Goal: Complete application form

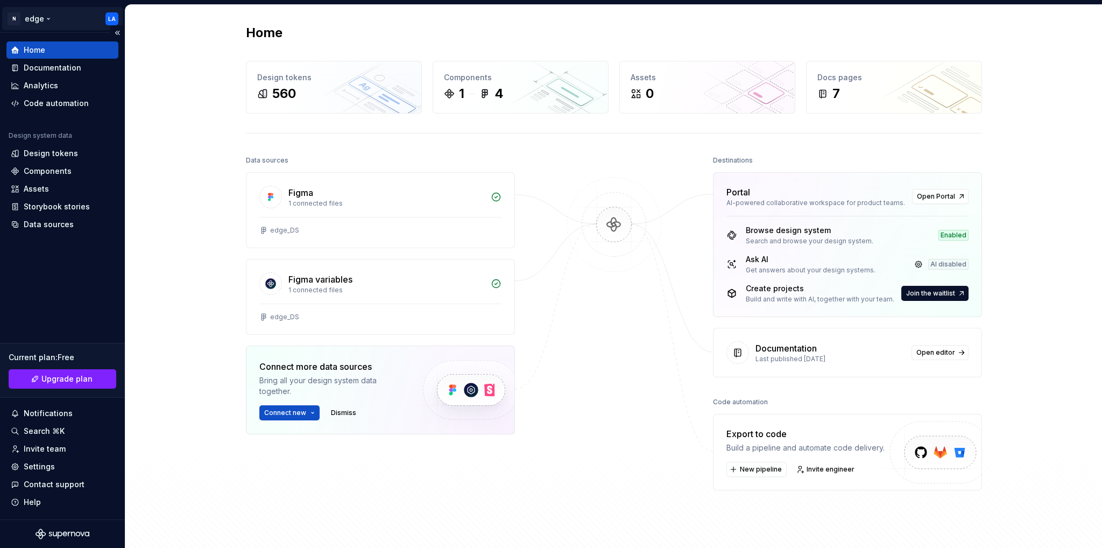
click at [24, 20] on html "N edge LA Home Documentation Analytics Code automation Design system data Desig…" at bounding box center [551, 274] width 1102 height 548
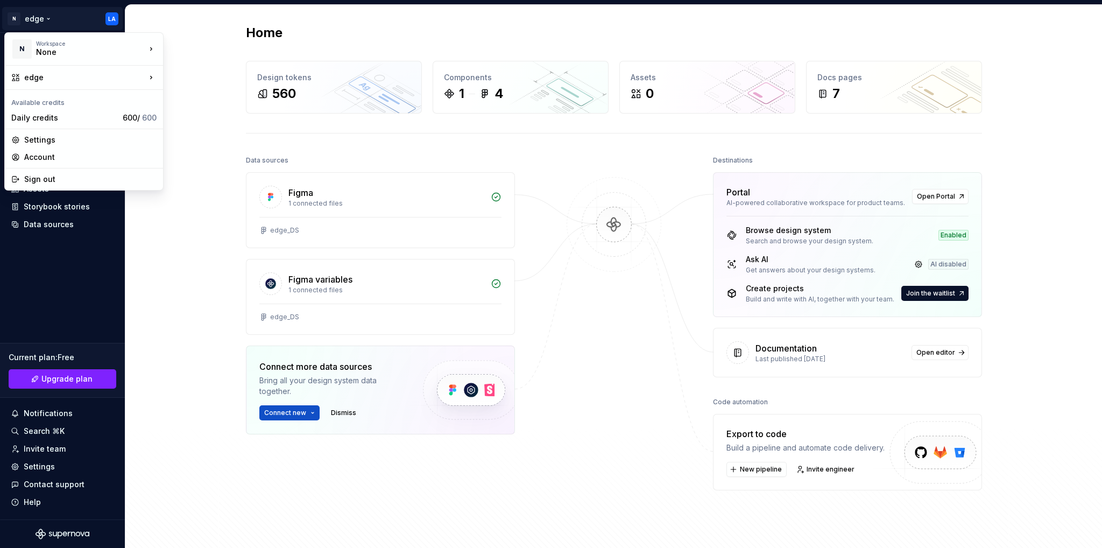
click at [221, 92] on html "N edge LA Home Documentation Analytics Code automation Design system data Desig…" at bounding box center [551, 274] width 1102 height 548
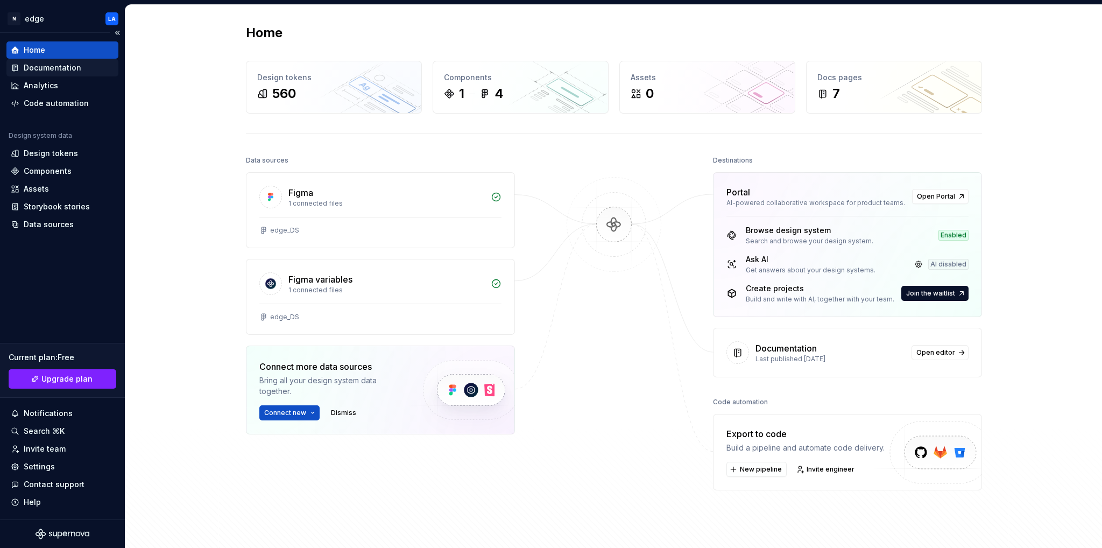
click at [38, 69] on div "Documentation" at bounding box center [53, 67] width 58 height 11
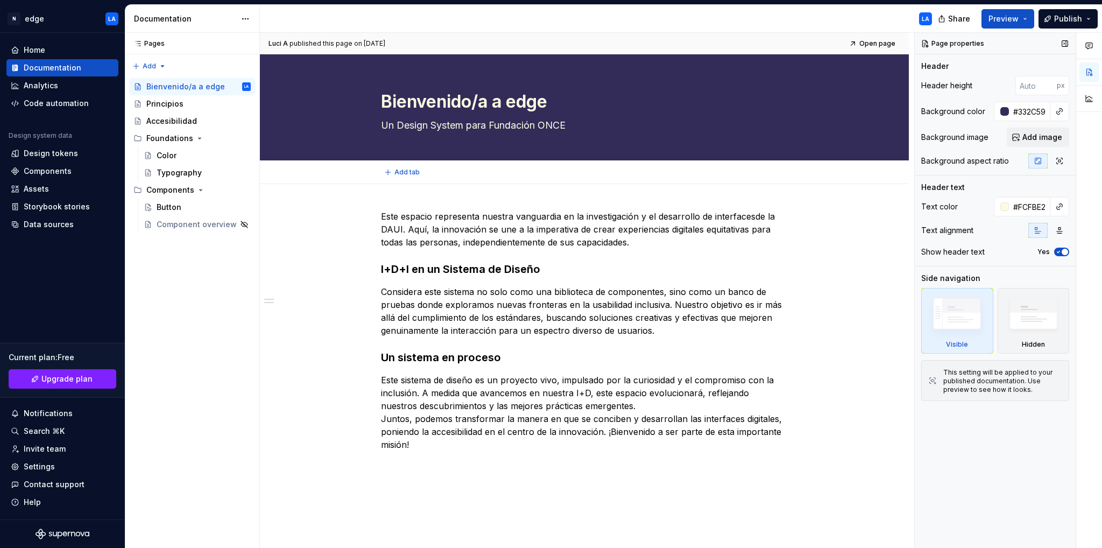
type textarea "*"
click at [61, 101] on div "Code automation" at bounding box center [56, 103] width 65 height 11
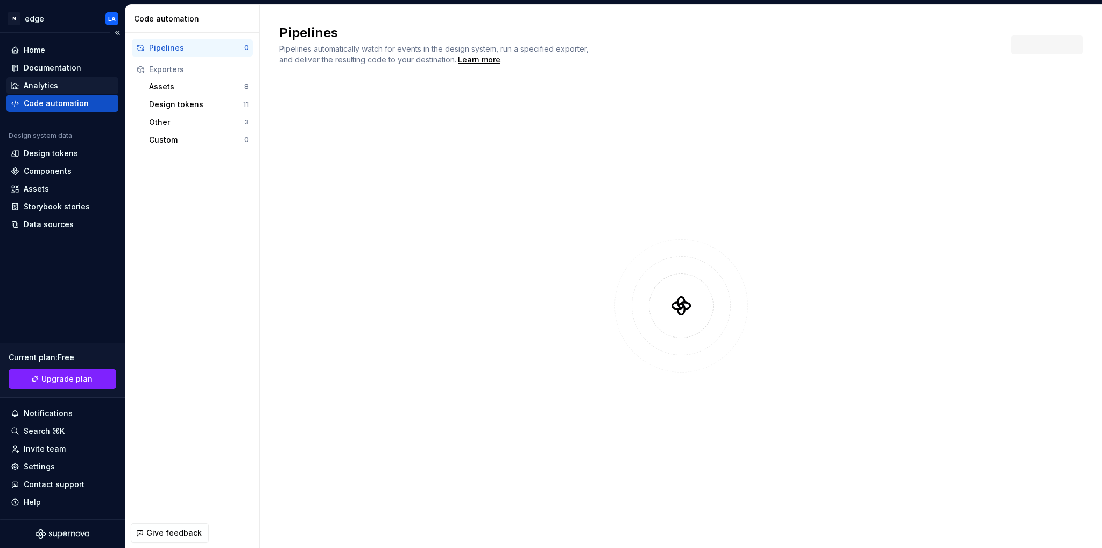
click at [48, 84] on div "Analytics" at bounding box center [41, 85] width 34 height 11
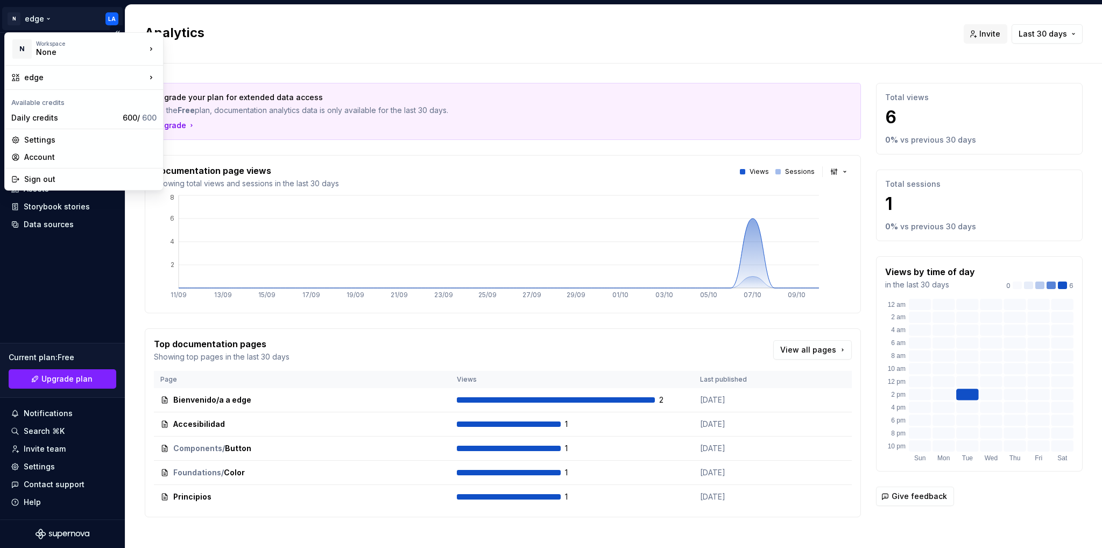
click at [34, 20] on html "N edge LA Home Documentation Analytics Code automation Design system data Desig…" at bounding box center [551, 274] width 1102 height 548
click at [75, 285] on html "N edge LA Home Documentation Analytics Code automation Design system data Desig…" at bounding box center [551, 274] width 1102 height 548
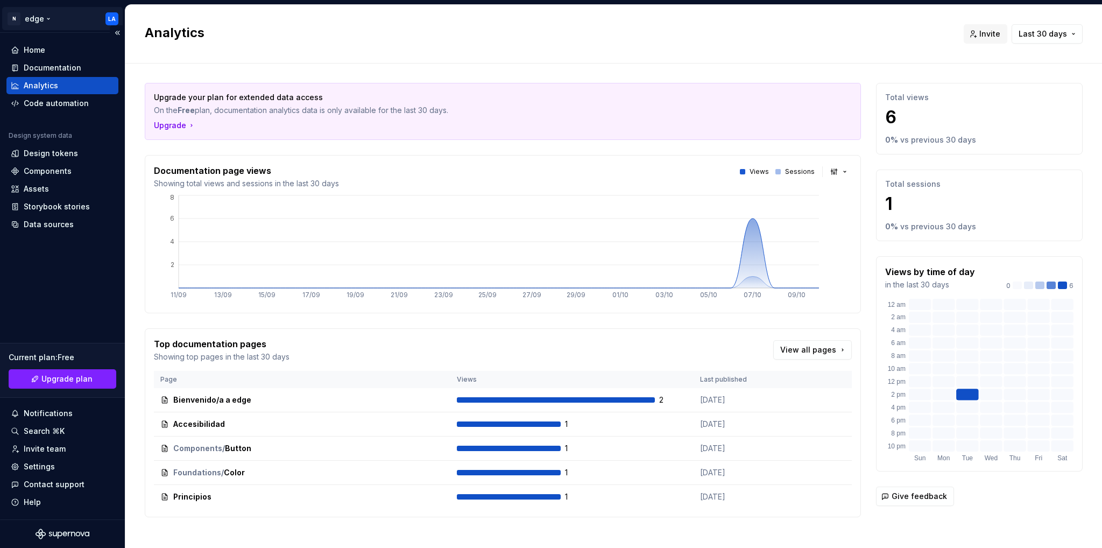
click at [114, 17] on html "N edge LA Home Documentation Analytics Code automation Design system data Desig…" at bounding box center [551, 274] width 1102 height 548
click at [267, 23] on html "N edge LA Home Documentation Analytics Code automation Design system data Desig…" at bounding box center [551, 274] width 1102 height 548
click at [116, 18] on html "N edge LA Home Documentation Analytics Code automation Design system data Desig…" at bounding box center [551, 274] width 1102 height 548
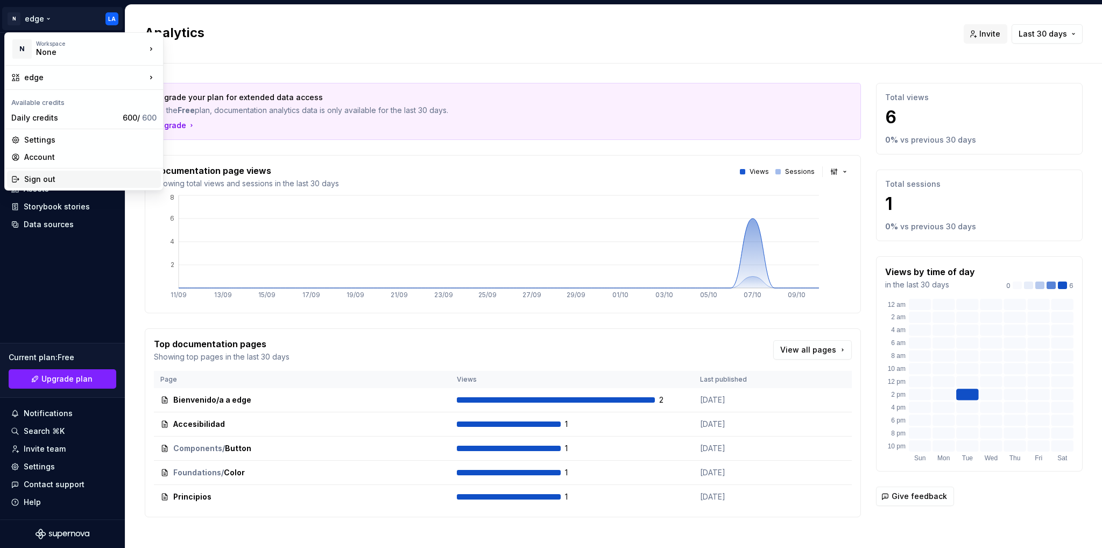
click at [68, 179] on div "Sign out" at bounding box center [90, 179] width 132 height 11
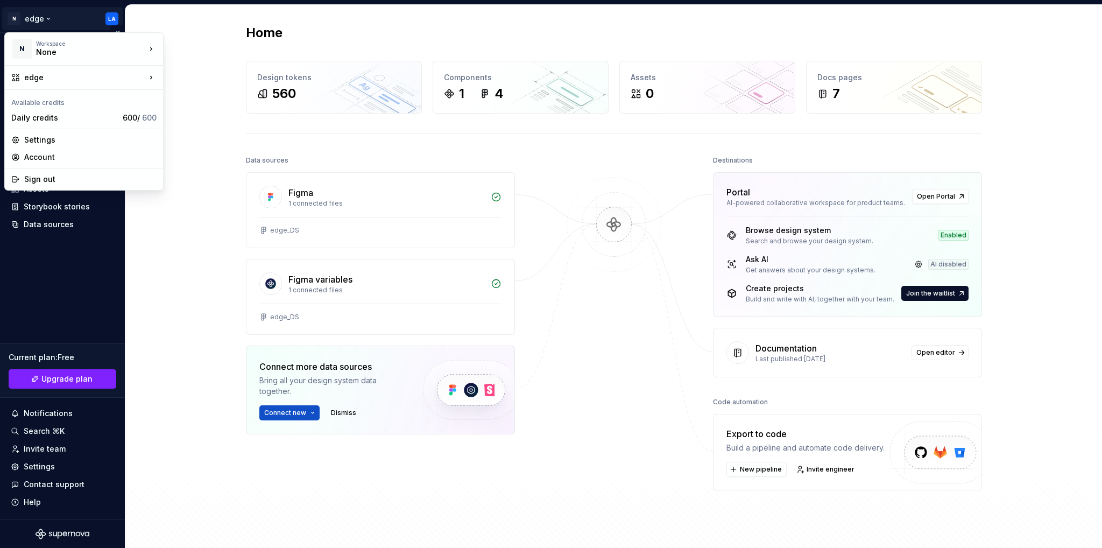
click at [21, 22] on html "N edge LA Home Documentation Analytics Code automation Design system data Desig…" at bounding box center [551, 274] width 1102 height 548
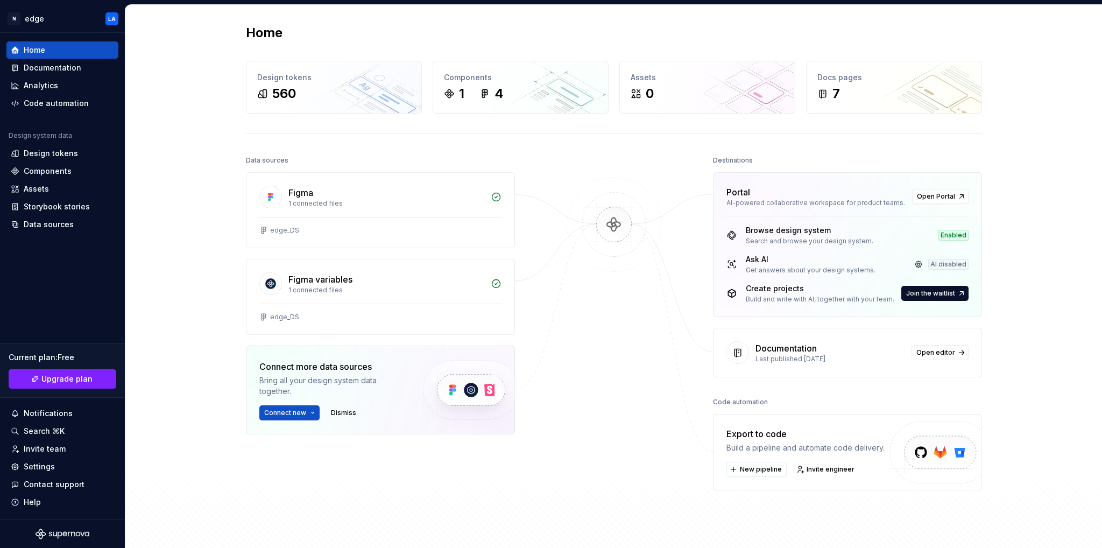
click at [189, 252] on html "N edge LA Home Documentation Analytics Code automation Design system data Desig…" at bounding box center [551, 274] width 1102 height 548
click at [64, 64] on div "Documentation" at bounding box center [53, 67] width 58 height 11
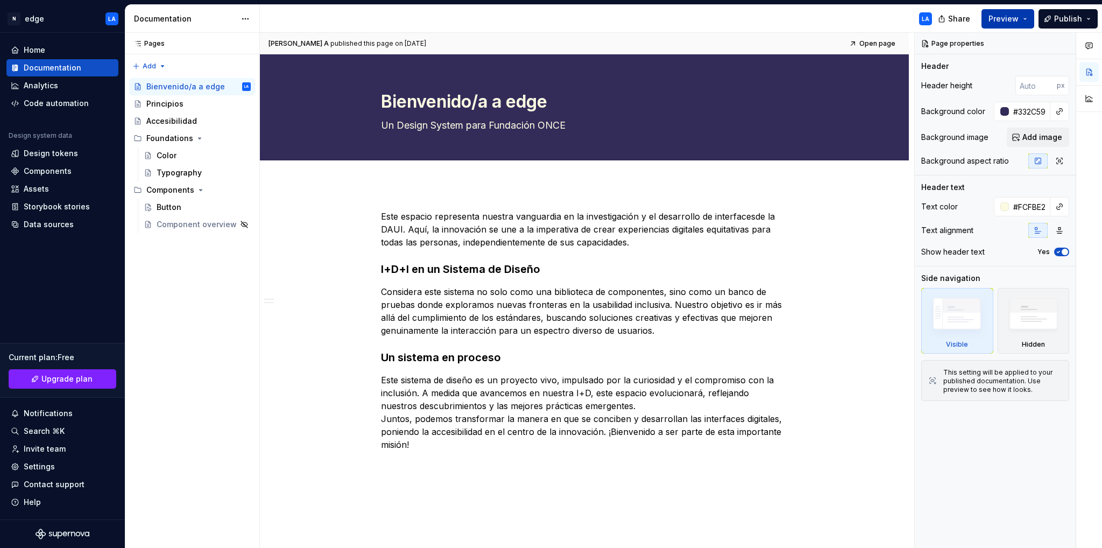
click at [1007, 23] on span "Preview" at bounding box center [1004, 18] width 30 height 11
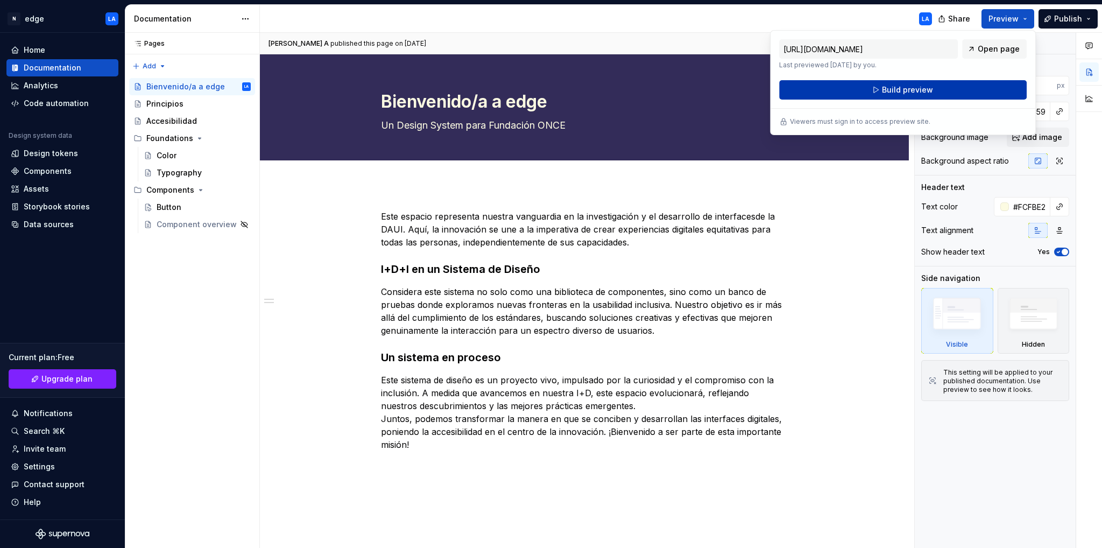
click at [959, 90] on button "Build preview" at bounding box center [903, 89] width 248 height 19
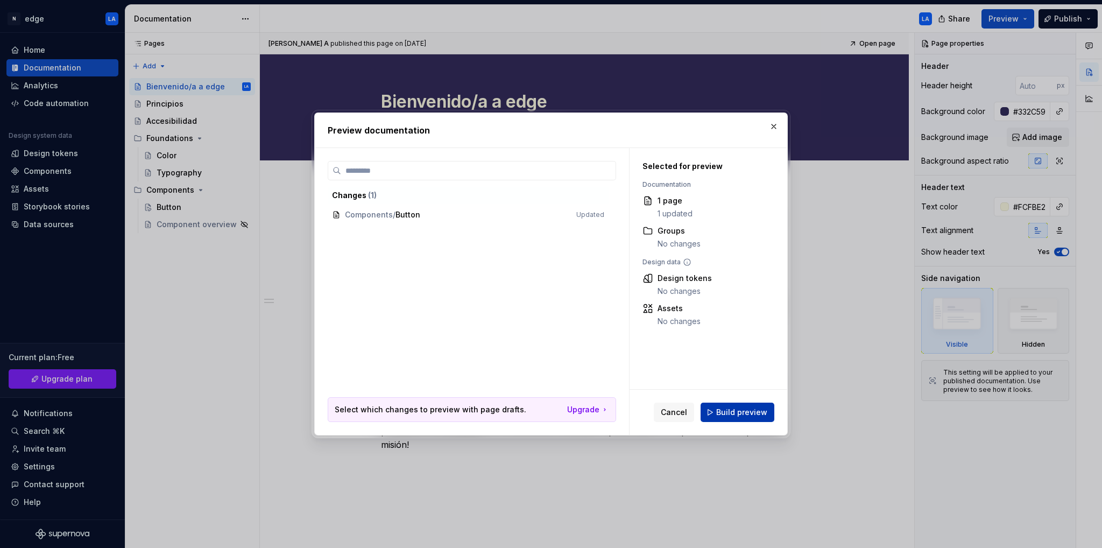
click at [749, 412] on span "Build preview" at bounding box center [741, 412] width 51 height 11
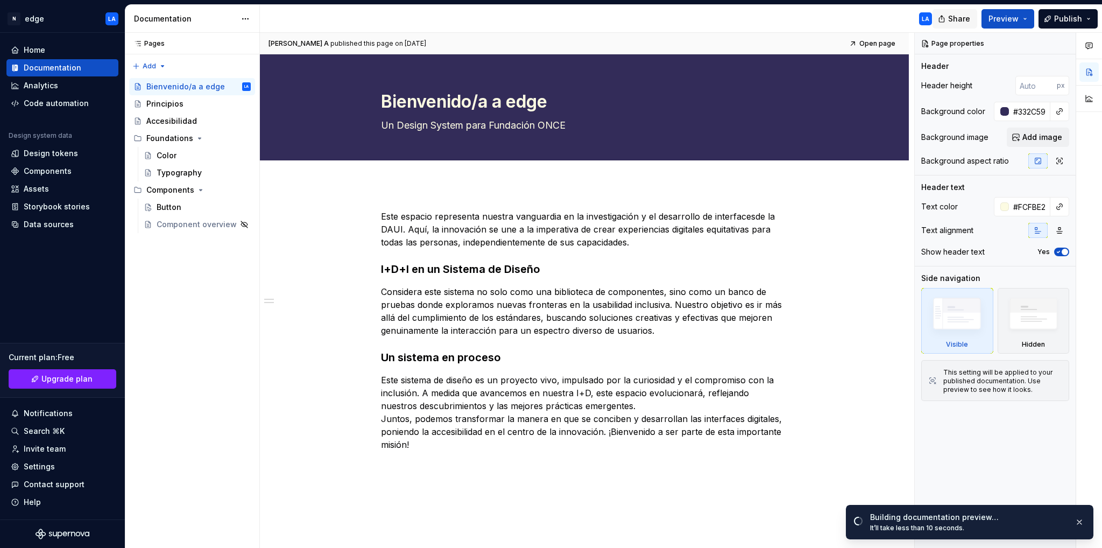
click at [956, 22] on span "Share" at bounding box center [959, 18] width 22 height 11
click at [825, 203] on div "Este espacio representa nuestra vanguardia en la investigación y el desarrollo …" at bounding box center [584, 406] width 649 height 444
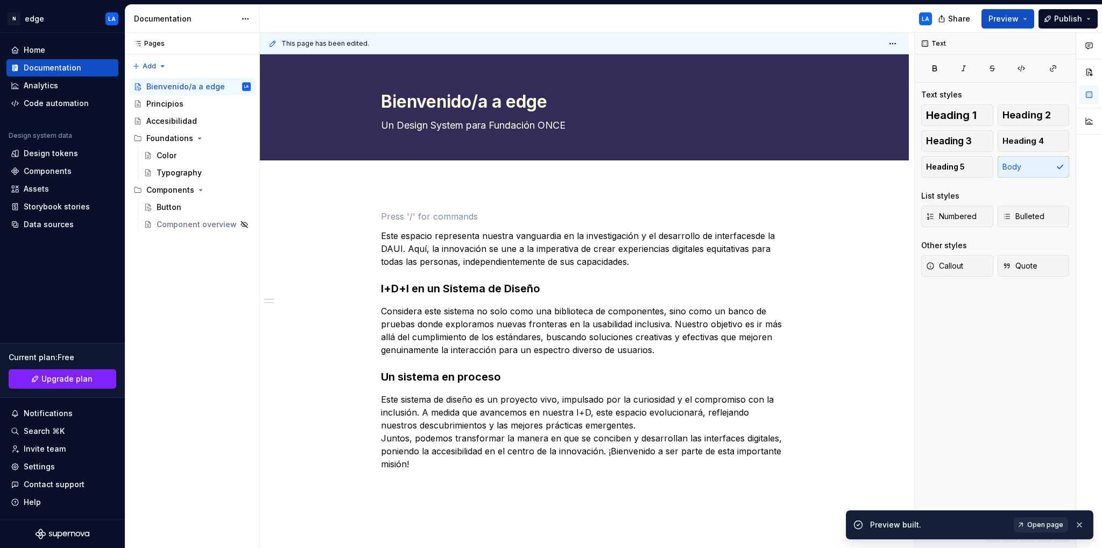
click at [1051, 527] on span "Open page" at bounding box center [1045, 524] width 36 height 9
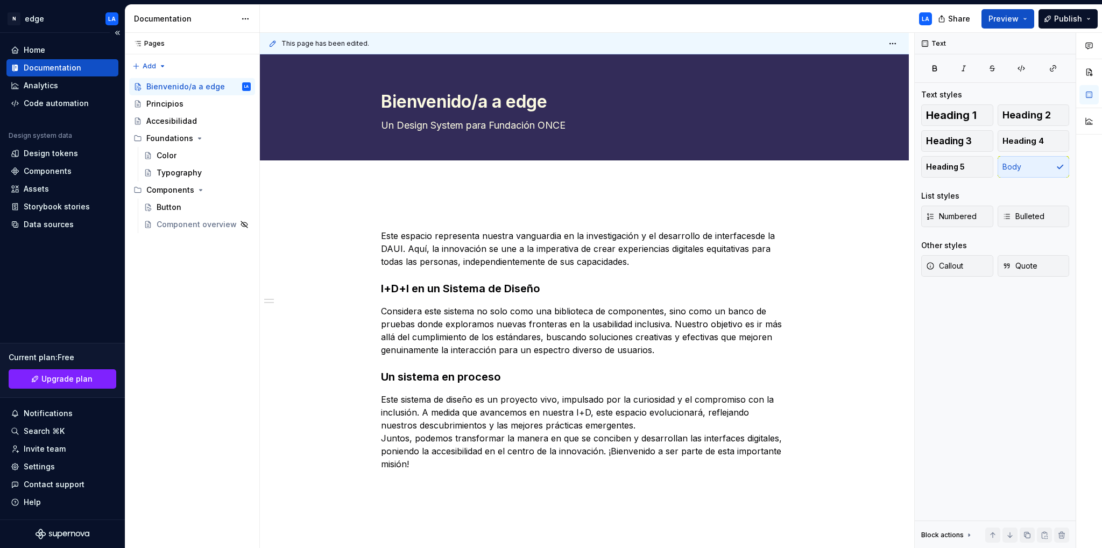
type textarea "*"
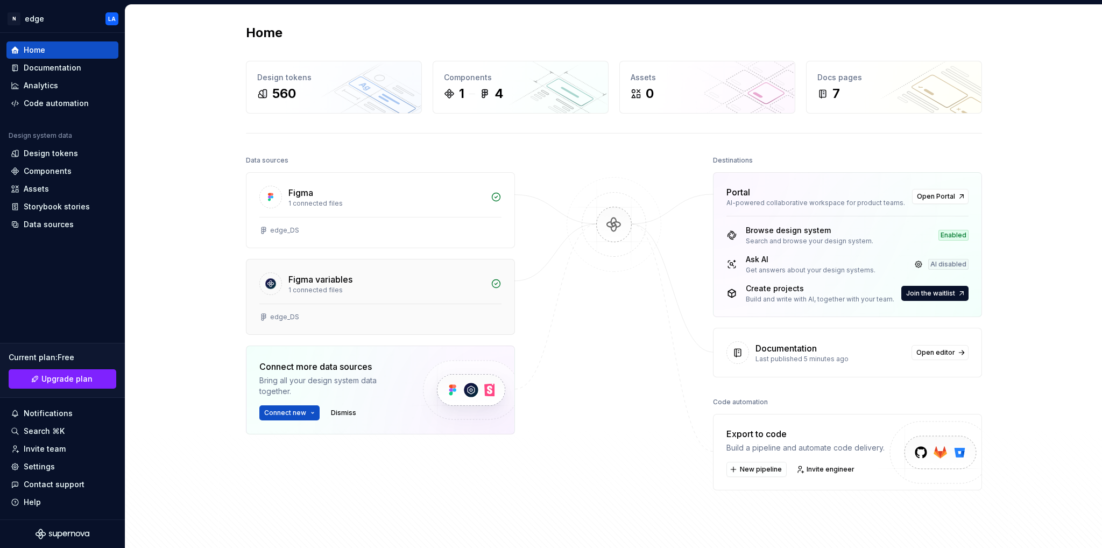
click at [339, 281] on div "Figma variables" at bounding box center [320, 279] width 64 height 13
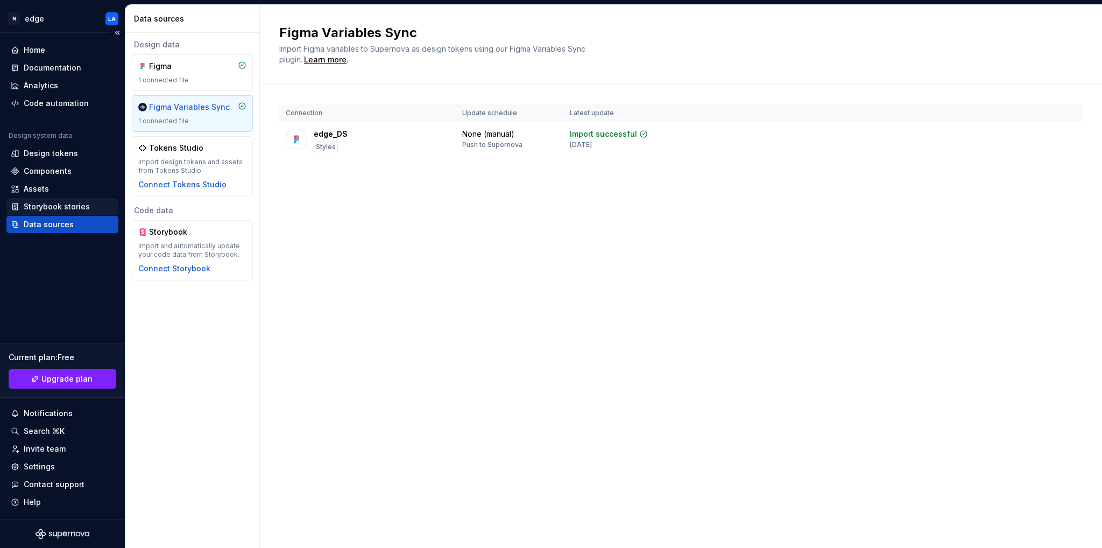
click at [66, 208] on div "Storybook stories" at bounding box center [57, 206] width 66 height 11
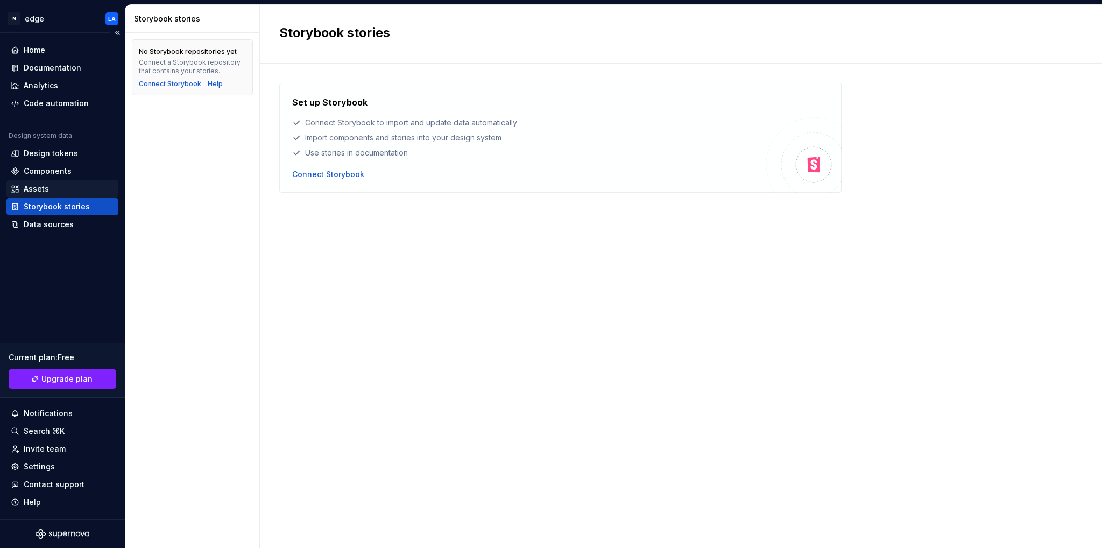
click at [63, 193] on div "Assets" at bounding box center [62, 189] width 103 height 11
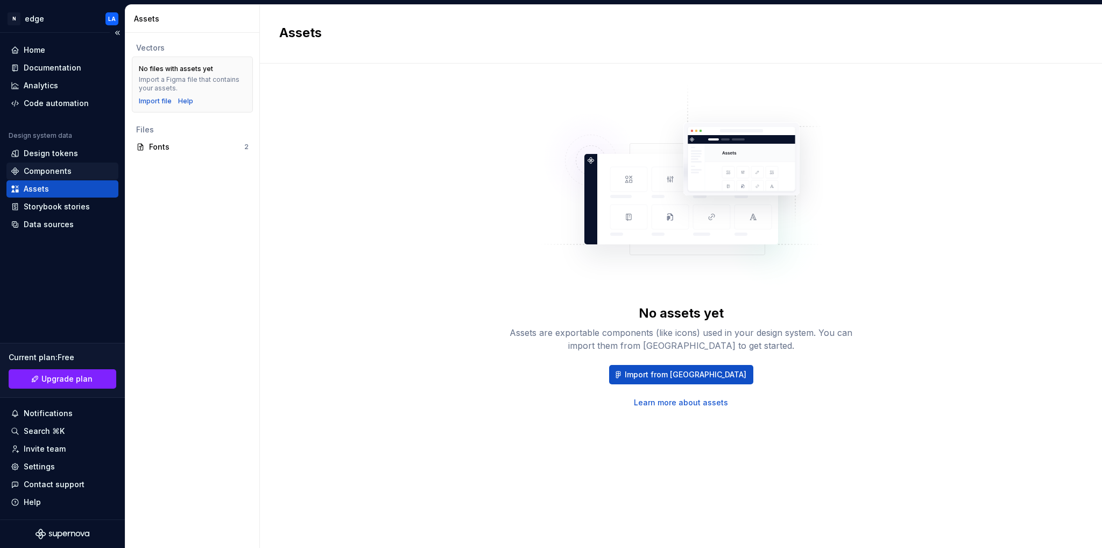
click at [54, 168] on div "Components" at bounding box center [48, 171] width 48 height 11
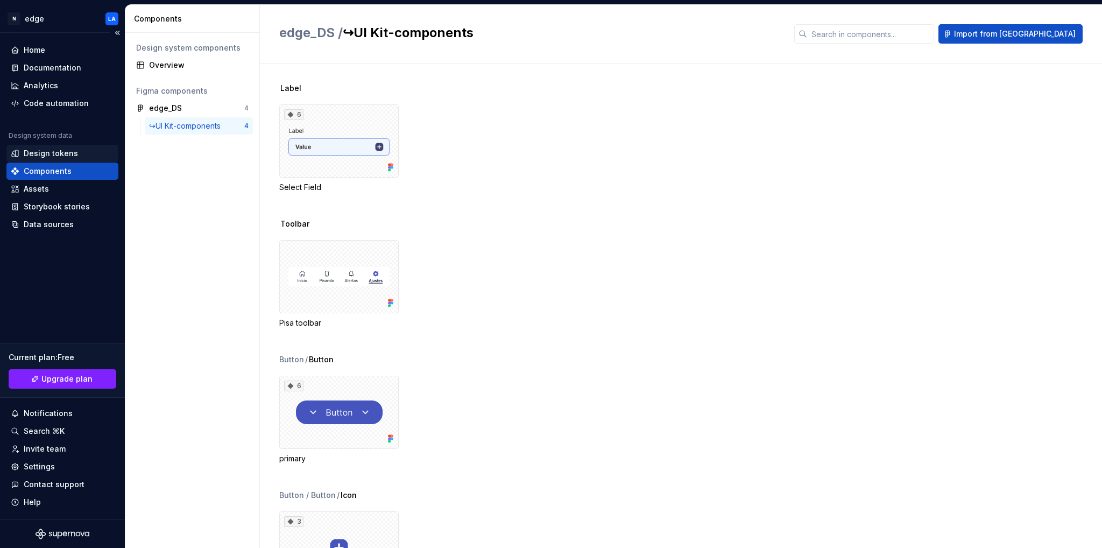
click at [52, 152] on div "Design tokens" at bounding box center [51, 153] width 54 height 11
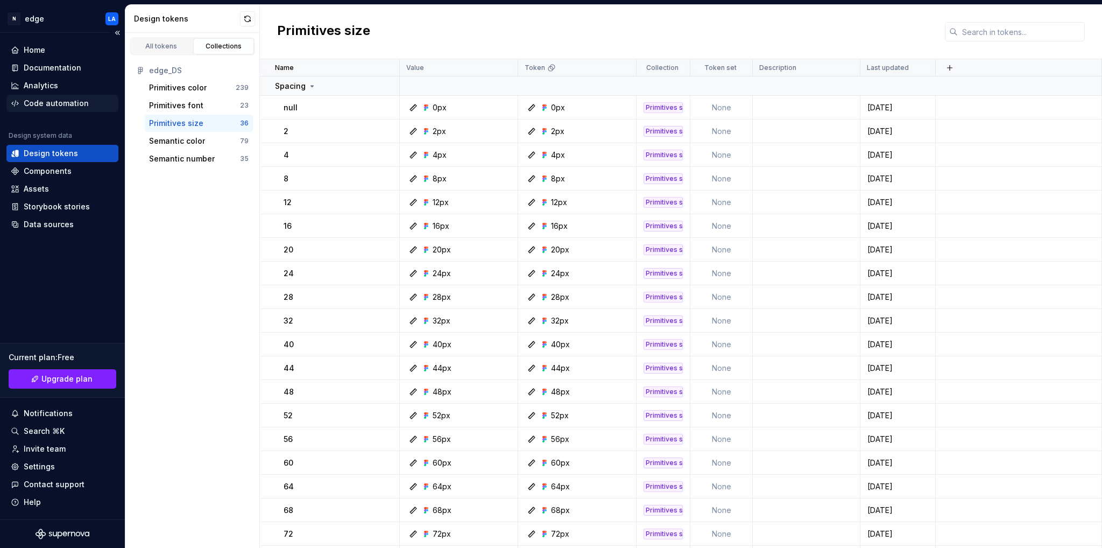
click at [76, 96] on div "Code automation" at bounding box center [62, 103] width 112 height 17
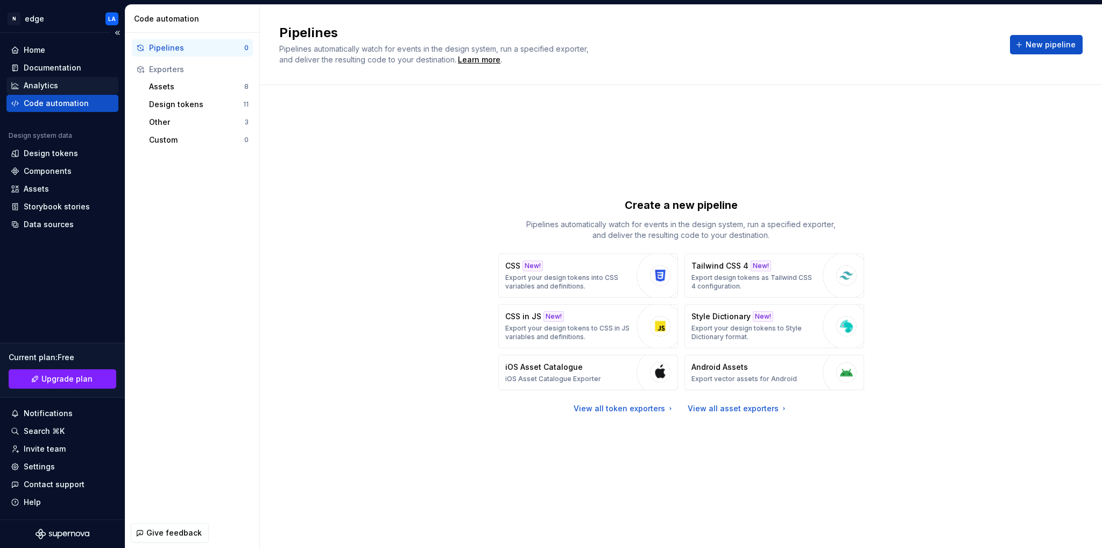
click at [82, 83] on div "Analytics" at bounding box center [62, 85] width 103 height 11
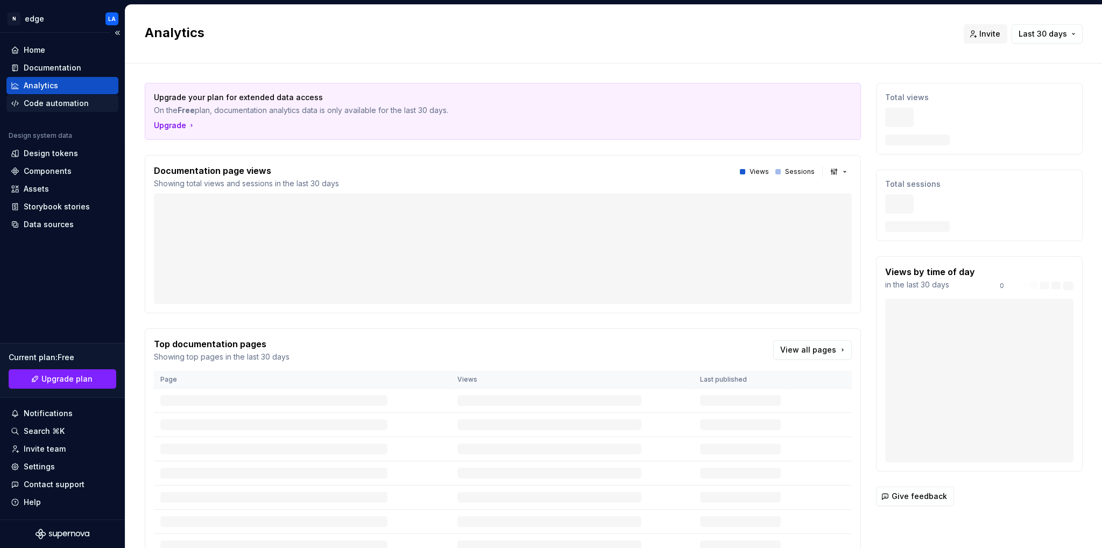
click at [76, 104] on div "Code automation" at bounding box center [56, 103] width 65 height 11
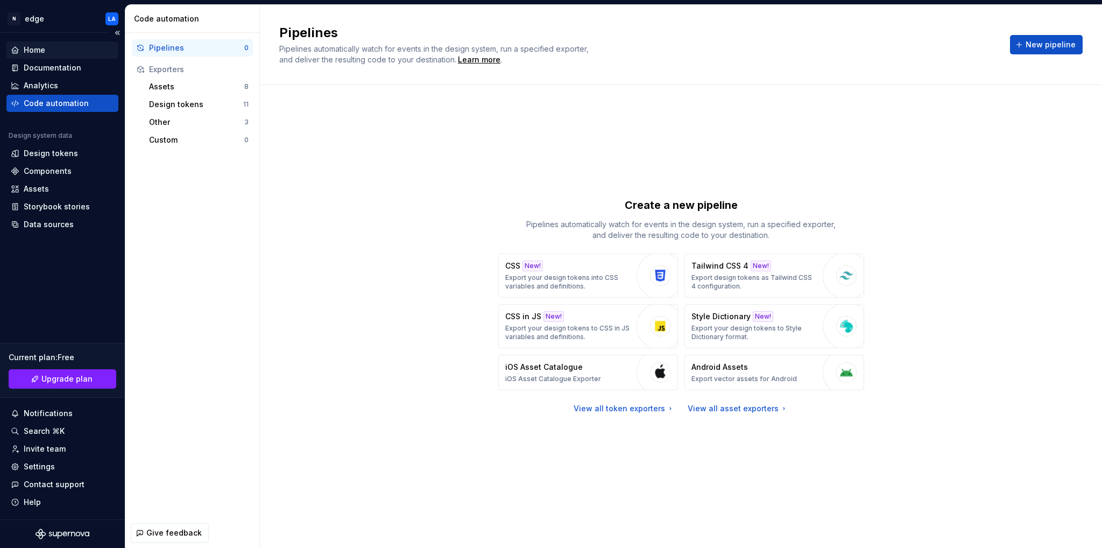
click at [51, 54] on div "Home" at bounding box center [62, 50] width 103 height 11
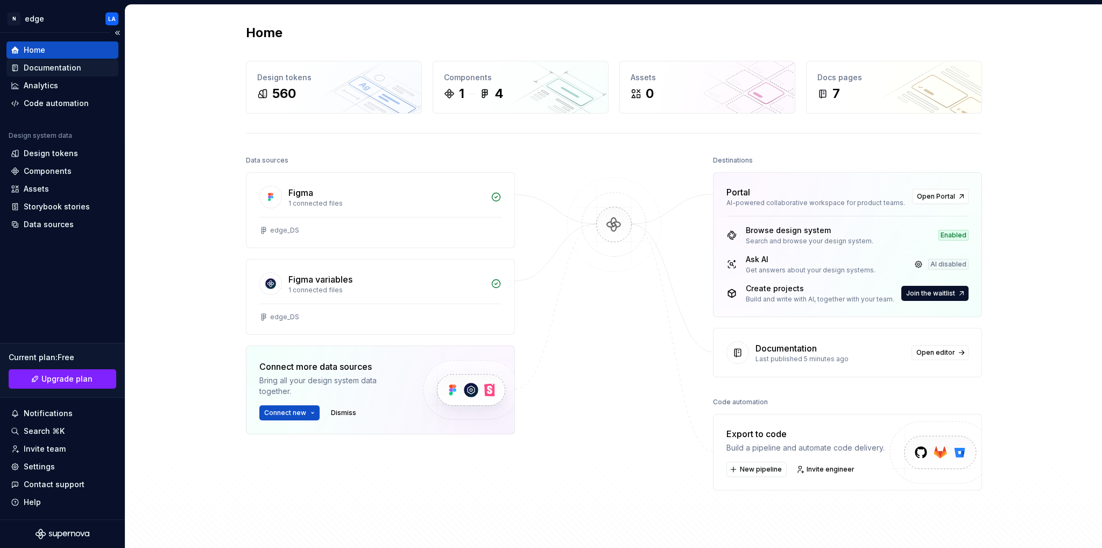
click at [67, 71] on div "Documentation" at bounding box center [53, 67] width 58 height 11
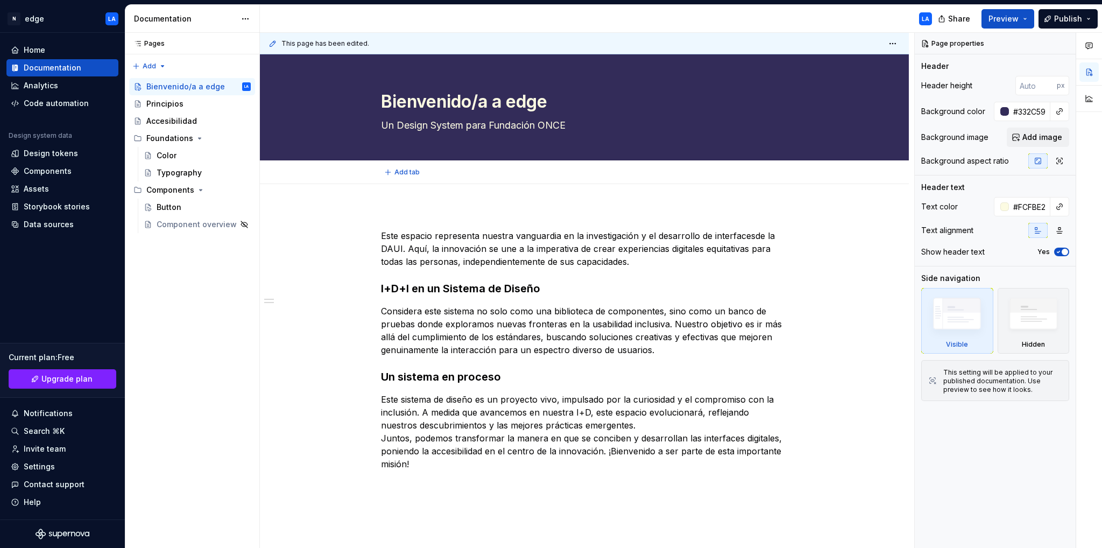
type textarea "*"
click at [753, 236] on p "Este espacio representa nuestra vanguardia en la investigación y el desarrollo …" at bounding box center [584, 248] width 407 height 39
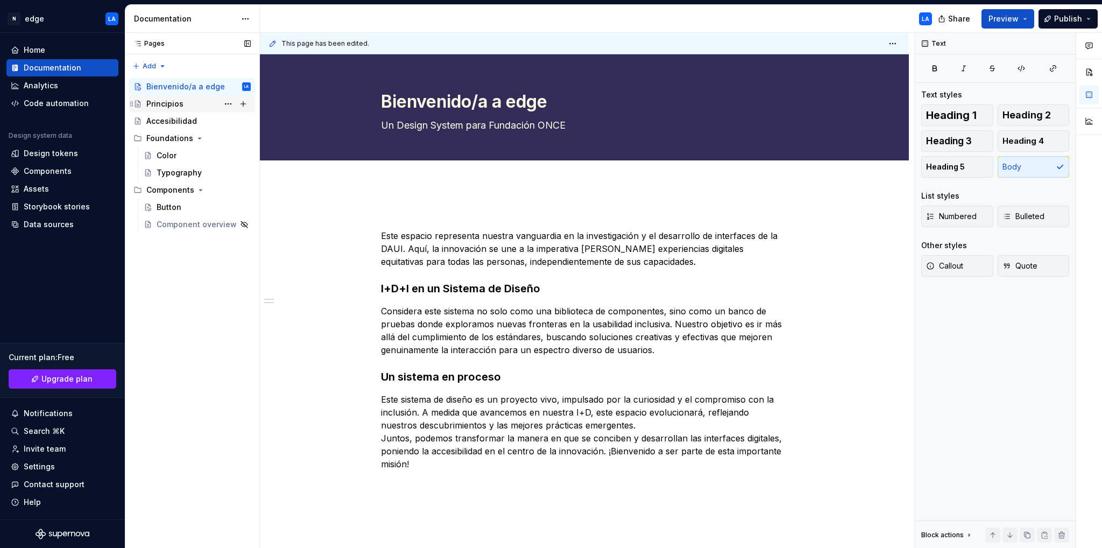
click at [149, 109] on div "Principios" at bounding box center [198, 103] width 104 height 15
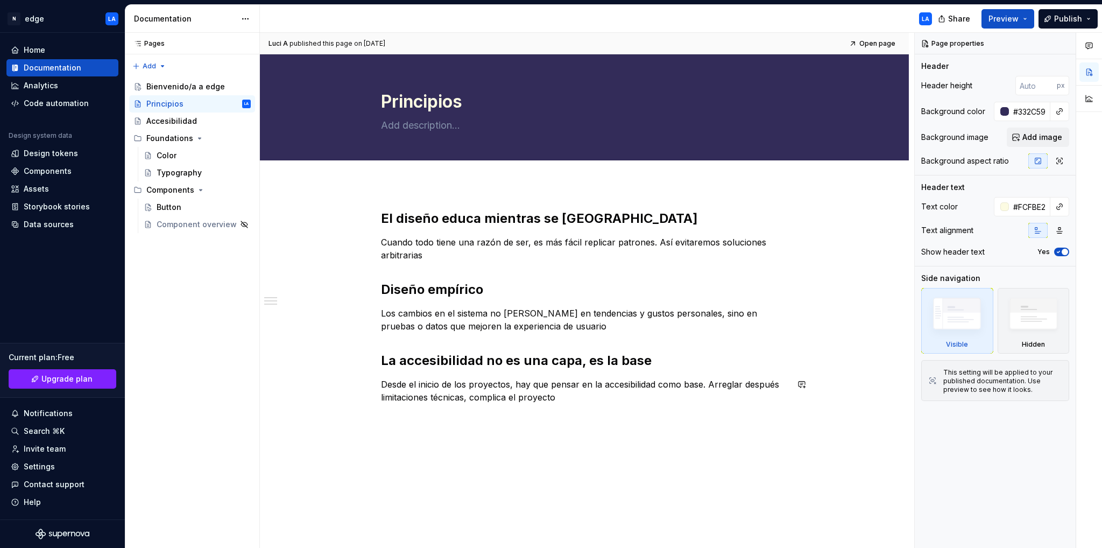
click at [564, 440] on div "El diseño educa mientras se usa Cuando todo tiene una razón de ser, es más fáci…" at bounding box center [584, 382] width 649 height 397
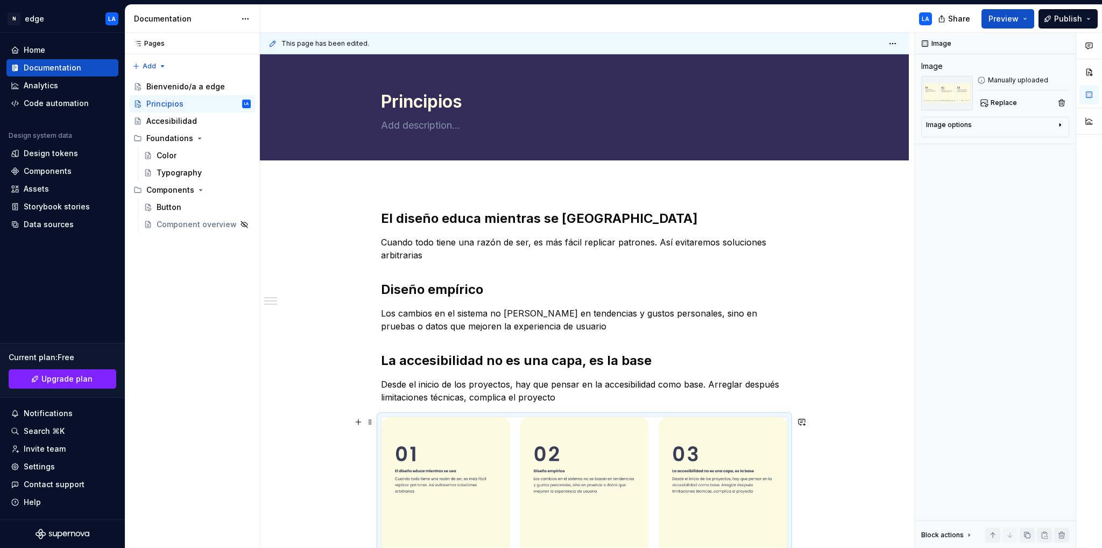
scroll to position [214, 0]
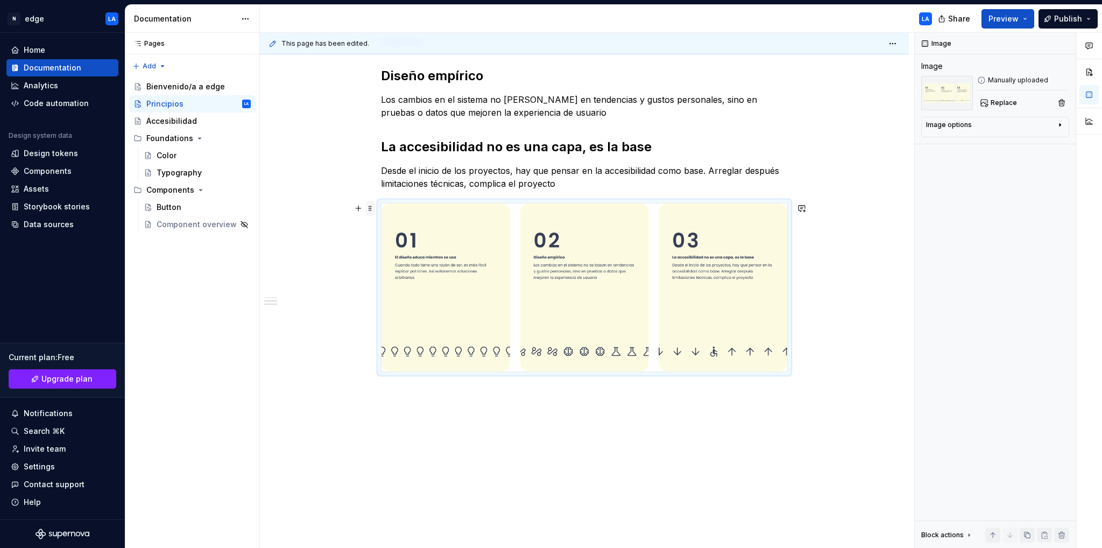
click at [372, 209] on span at bounding box center [370, 208] width 9 height 15
click at [644, 306] on img at bounding box center [585, 287] width 406 height 168
drag, startPoint x: 644, startPoint y: 306, endPoint x: 586, endPoint y: 293, distance: 59.4
click at [586, 293] on img at bounding box center [585, 287] width 406 height 168
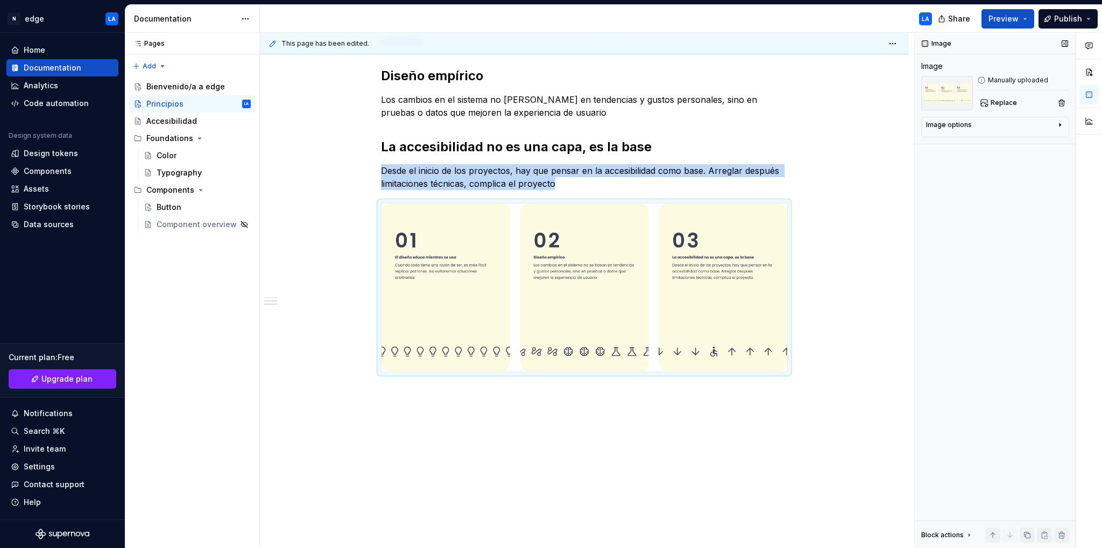
click at [999, 124] on div "Image options" at bounding box center [991, 127] width 130 height 13
click at [1052, 143] on icon "button" at bounding box center [1055, 141] width 9 height 9
click at [1030, 144] on icon "button" at bounding box center [1033, 141] width 9 height 9
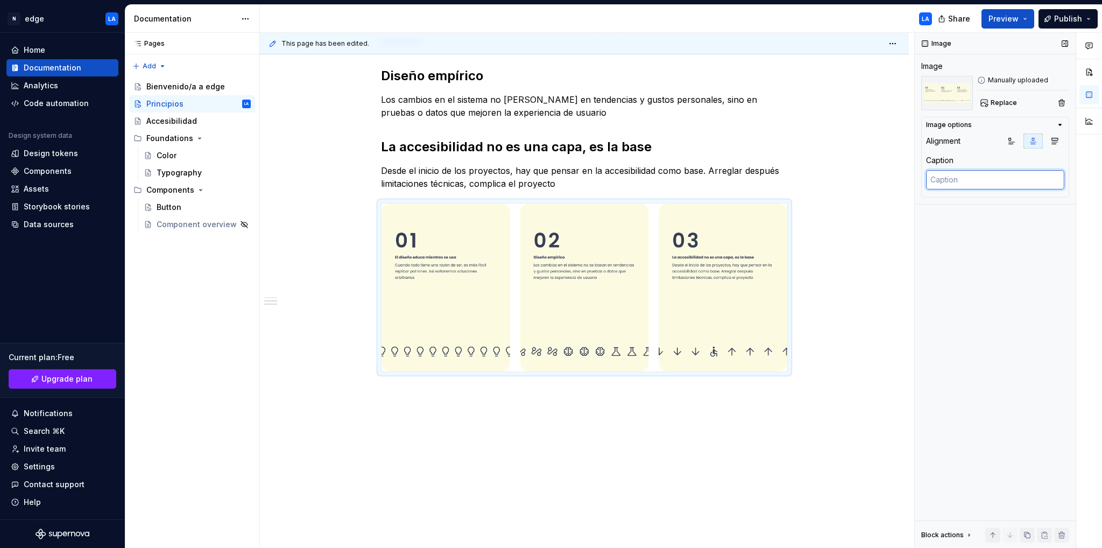
click at [953, 175] on textarea at bounding box center [995, 179] width 138 height 19
click at [861, 229] on div "El diseño educa mientras se usa Cuando todo tiene una razón de ser, es más fáci…" at bounding box center [584, 259] width 649 height 579
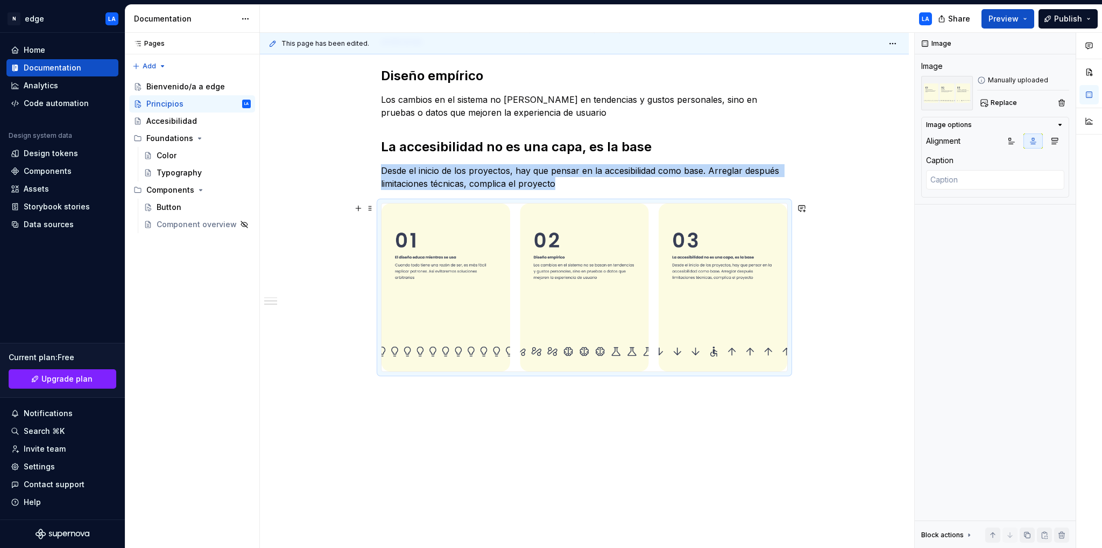
click at [632, 311] on img at bounding box center [585, 287] width 406 height 168
click at [833, 322] on div "El diseño educa mientras se usa Cuando todo tiene una razón de ser, es más fáci…" at bounding box center [584, 259] width 649 height 579
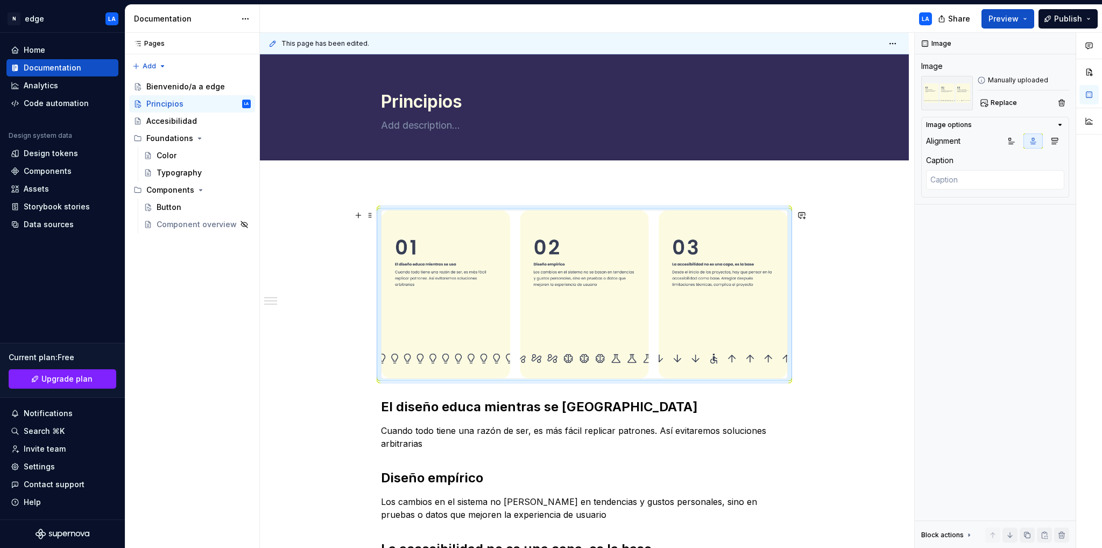
click at [840, 353] on div "El diseño educa mientras se usa Cuando todo tiene una razón de ser, es más fáci…" at bounding box center [584, 476] width 649 height 585
click at [849, 259] on div "El diseño educa mientras se usa Cuando todo tiene una razón de ser, es más fáci…" at bounding box center [584, 476] width 649 height 585
click at [706, 296] on img at bounding box center [585, 294] width 406 height 168
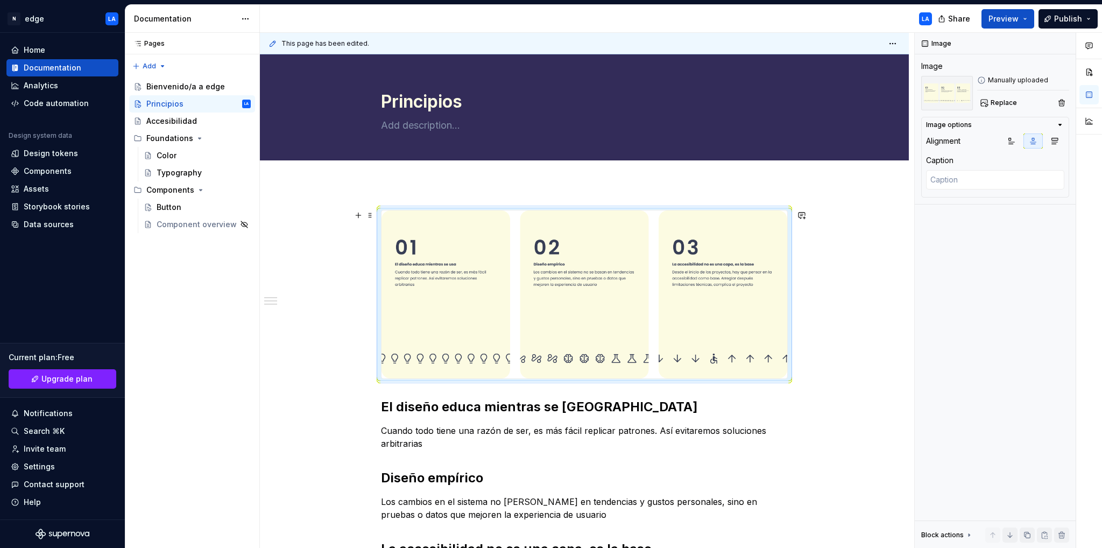
drag, startPoint x: 706, startPoint y: 296, endPoint x: 880, endPoint y: 248, distance: 181.5
click at [880, 248] on div "This page has been edited. Principios Edit header El diseño educa mientras se u…" at bounding box center [587, 291] width 654 height 516
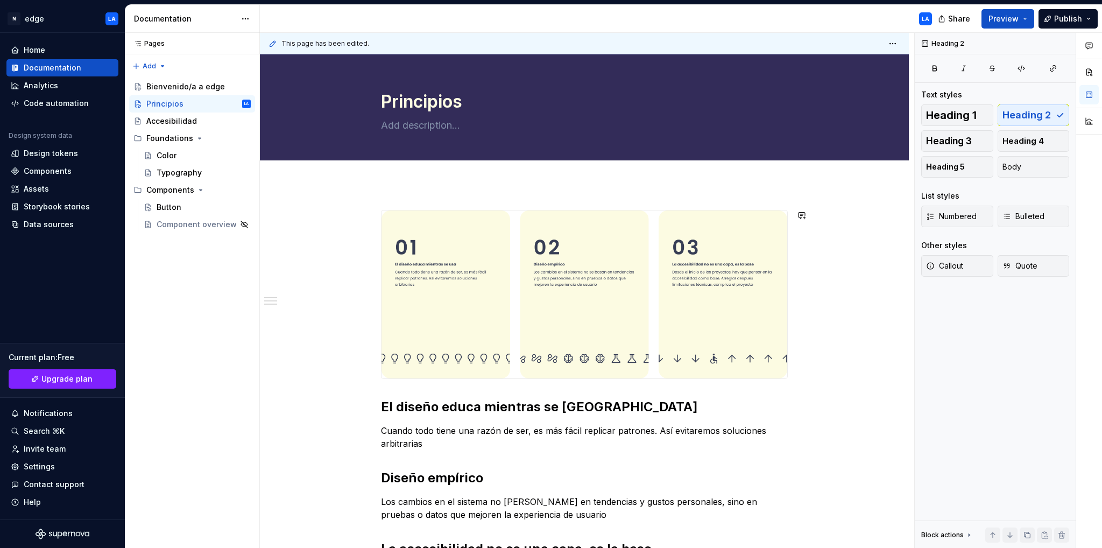
click at [327, 388] on div "El diseño educa mientras se usa Cuando todo tiene una razón de ser, es más fáci…" at bounding box center [584, 476] width 649 height 585
click at [194, 120] on div "Accesibilidad" at bounding box center [171, 121] width 51 height 11
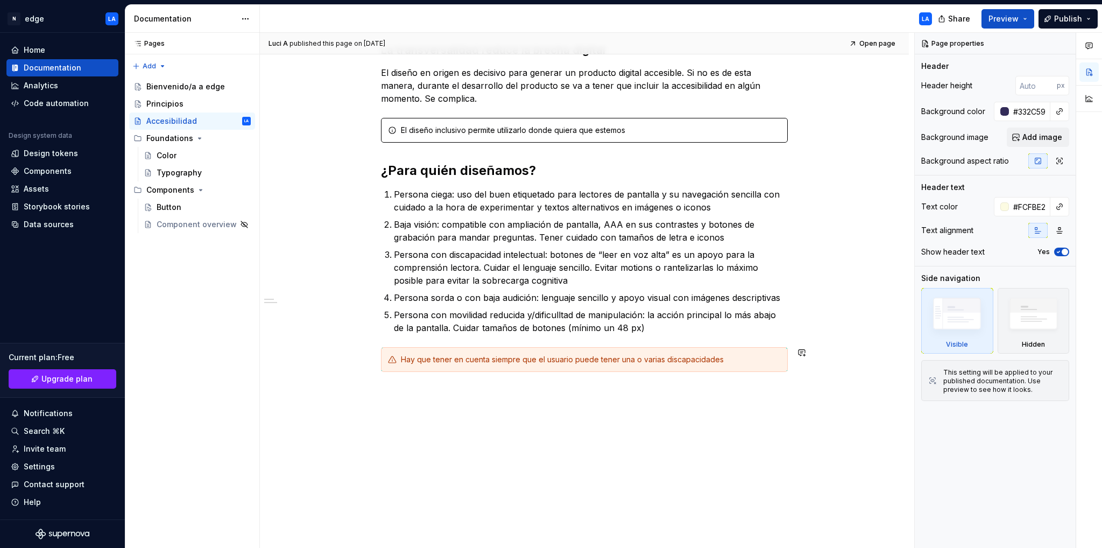
scroll to position [194, 0]
click at [167, 140] on div "Foundations" at bounding box center [169, 138] width 47 height 11
click at [172, 157] on div "Color" at bounding box center [167, 155] width 20 height 11
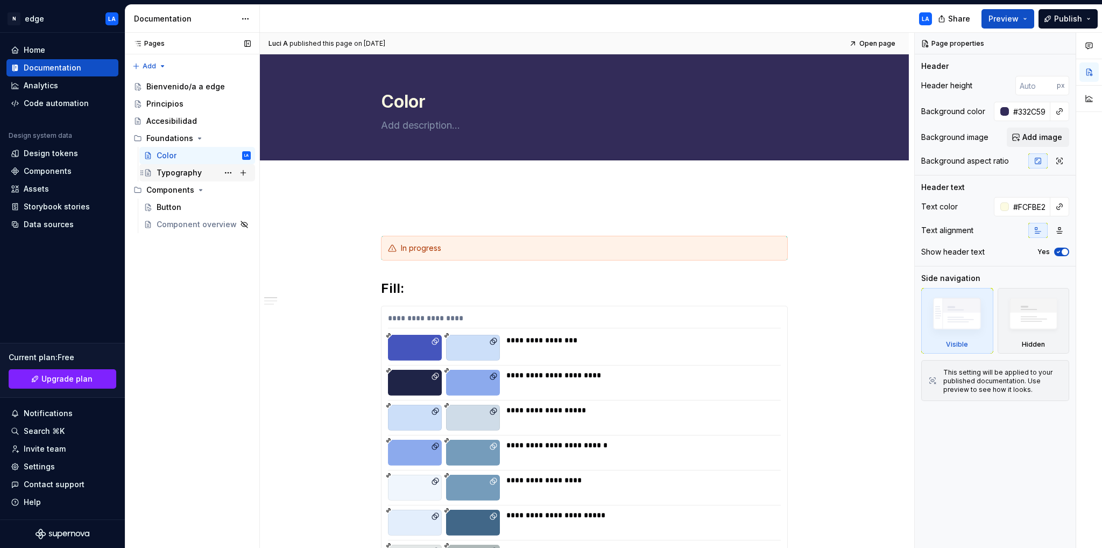
click at [182, 171] on div "Typography" at bounding box center [179, 172] width 45 height 11
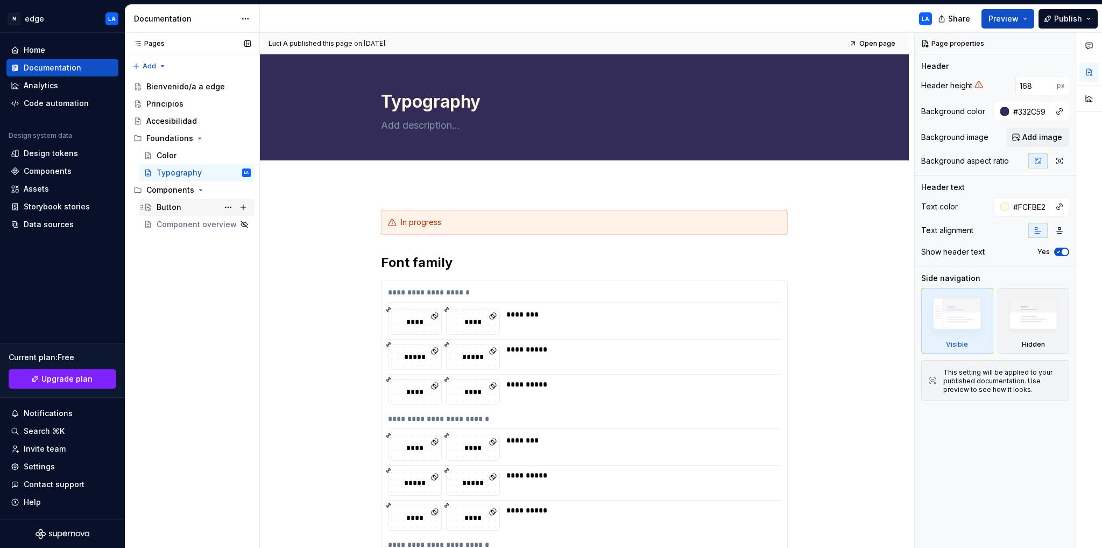
click at [181, 199] on div "Button" at bounding box center [197, 207] width 116 height 17
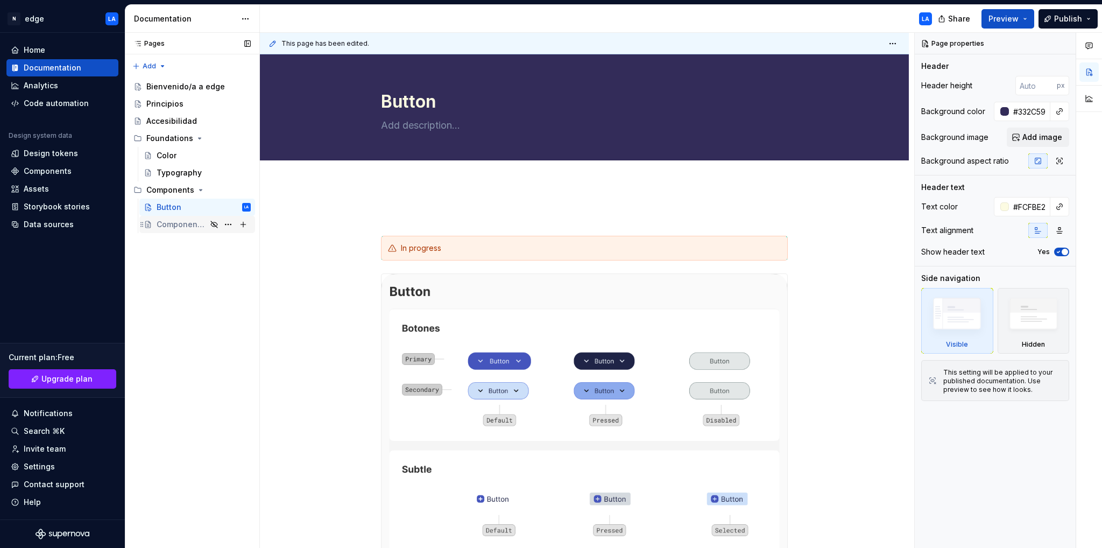
click at [174, 226] on div "Component overview" at bounding box center [182, 224] width 50 height 11
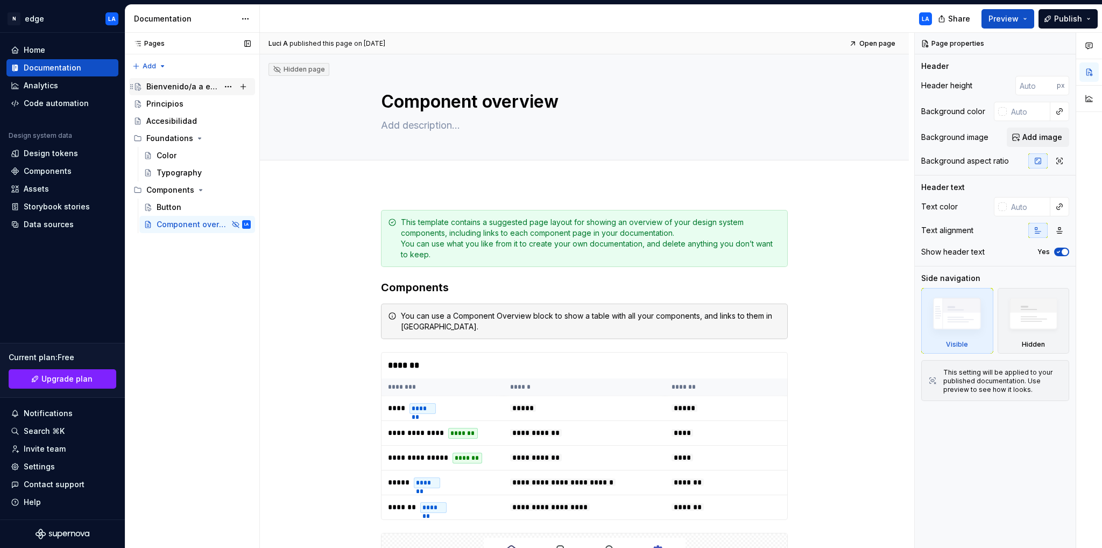
click at [201, 86] on div "Bienvenido/a a edge" at bounding box center [182, 86] width 72 height 11
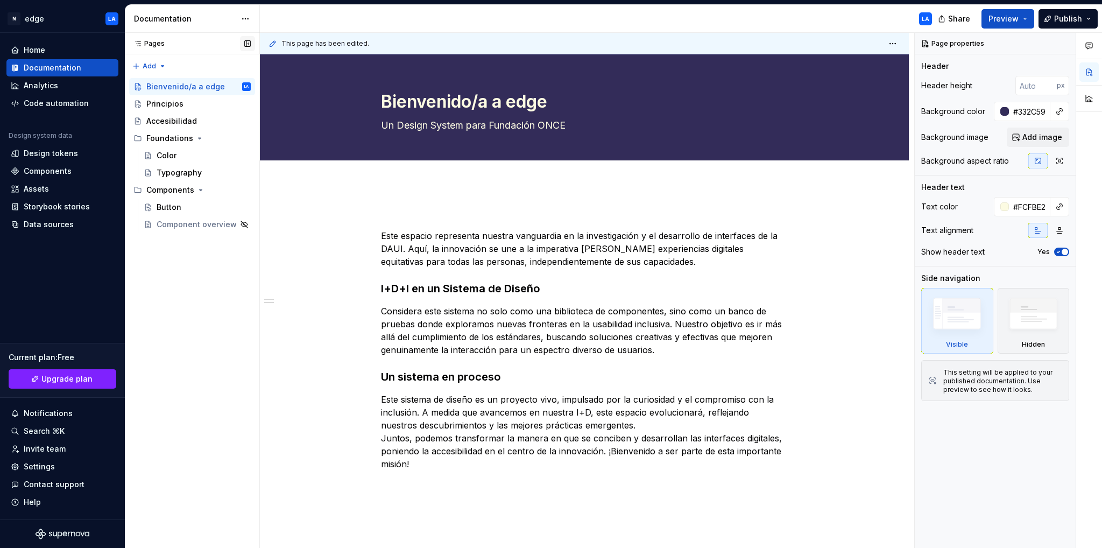
click at [250, 43] on button "button" at bounding box center [247, 43] width 15 height 15
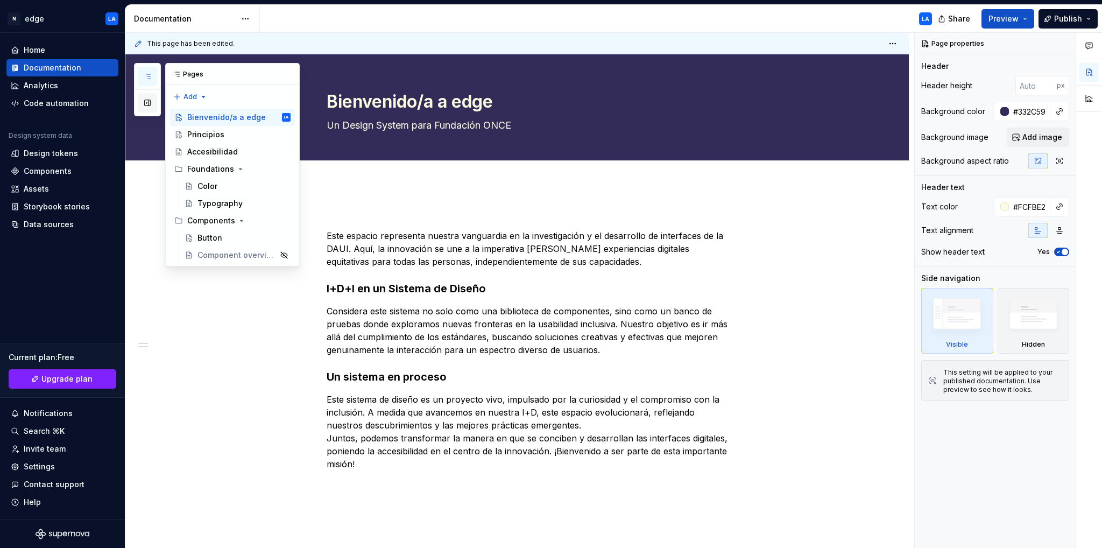
click at [149, 104] on button "button" at bounding box center [147, 102] width 19 height 19
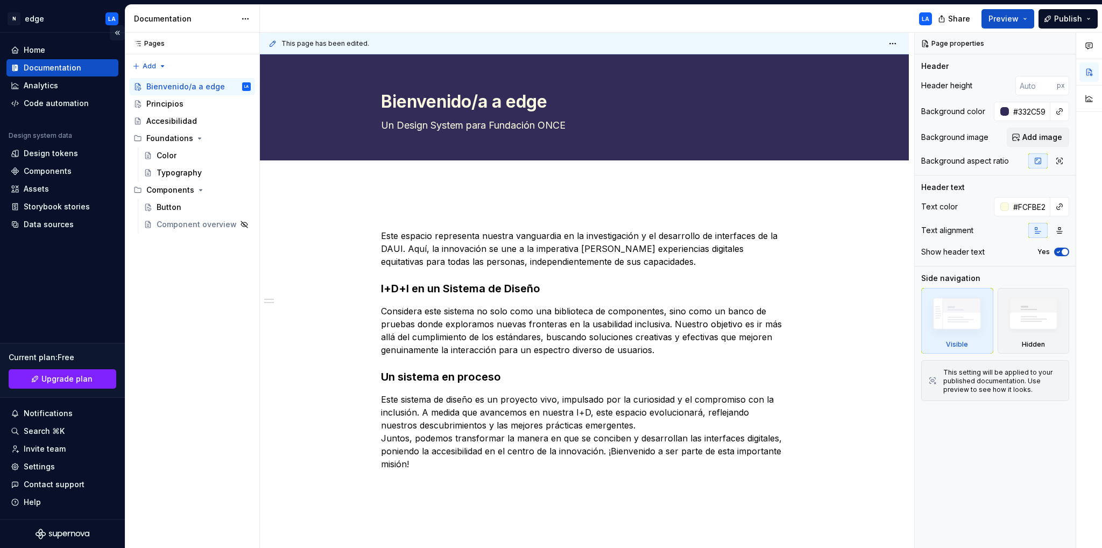
click at [118, 32] on button "Collapse sidebar" at bounding box center [117, 32] width 15 height 15
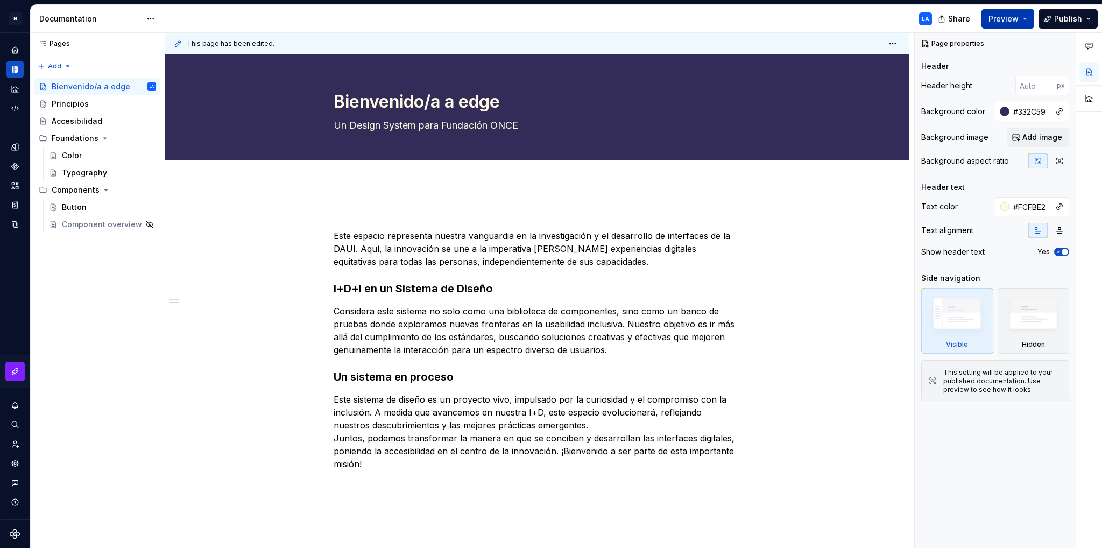
click at [1016, 20] on span "Preview" at bounding box center [1004, 18] width 30 height 11
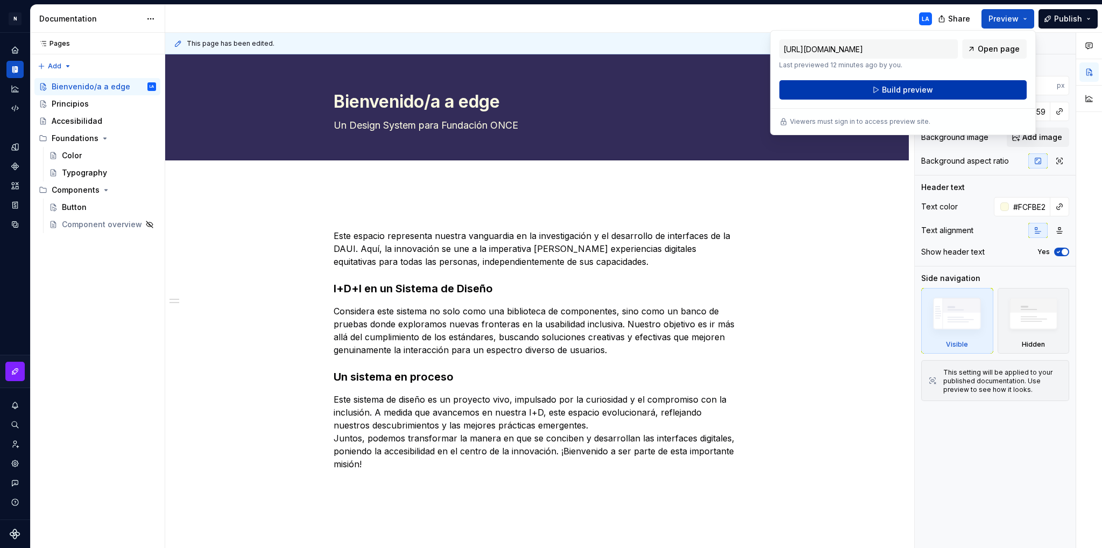
click at [920, 93] on span "Build preview" at bounding box center [907, 89] width 51 height 11
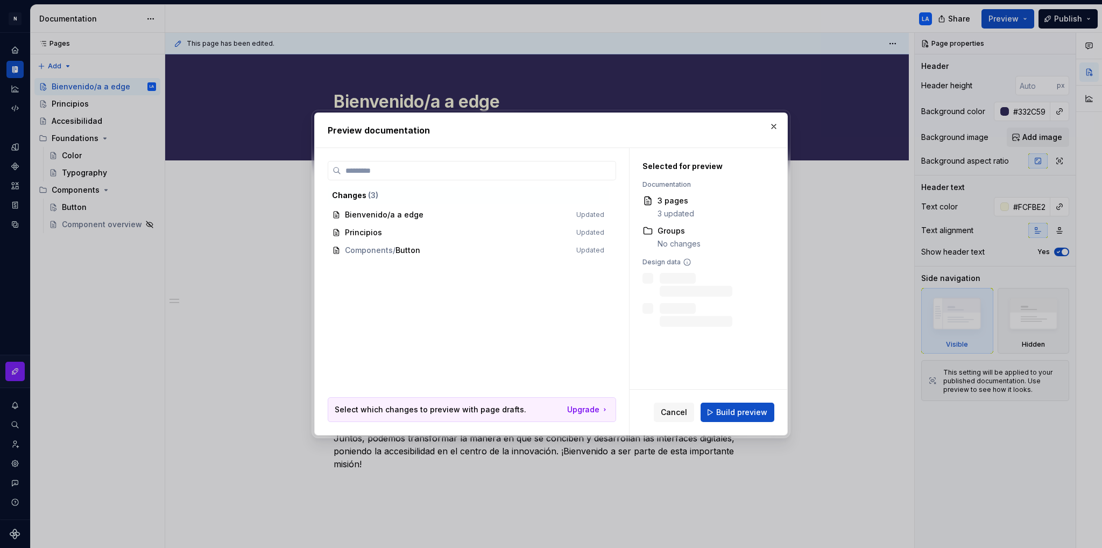
click at [752, 416] on span "Build preview" at bounding box center [741, 412] width 51 height 11
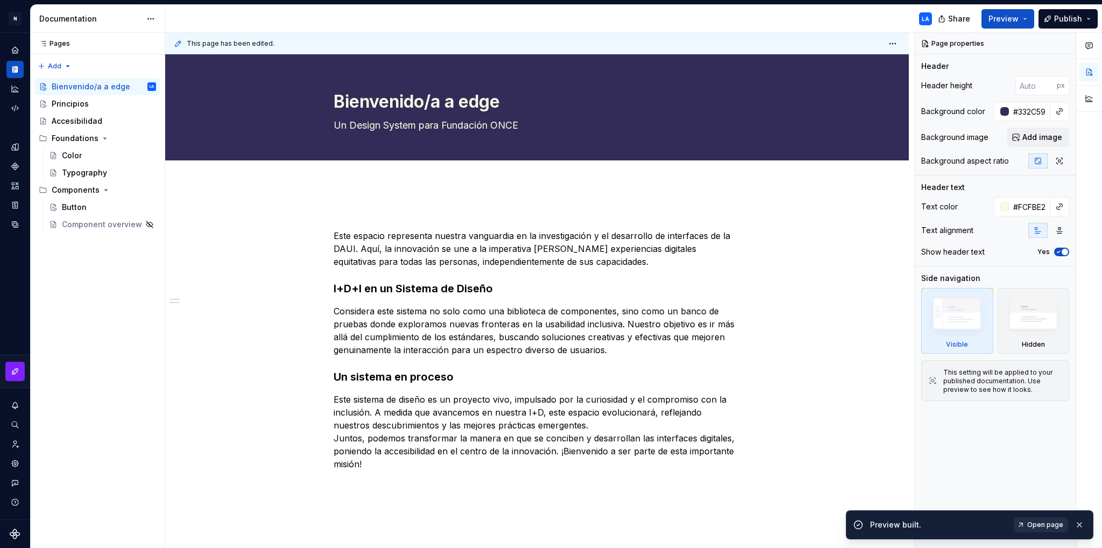
click at [1048, 526] on span "Open page" at bounding box center [1045, 524] width 36 height 9
click at [11, 24] on html "N edge LA Design system data Documentation LA Share Preview Publish Pages Pages…" at bounding box center [551, 274] width 1102 height 548
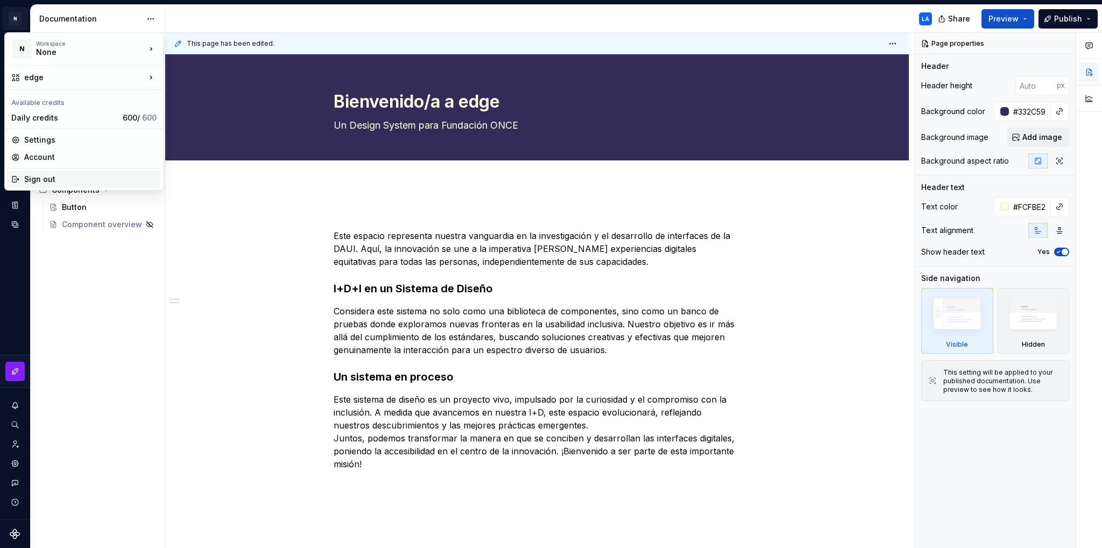
click at [79, 181] on div "Sign out" at bounding box center [90, 179] width 132 height 11
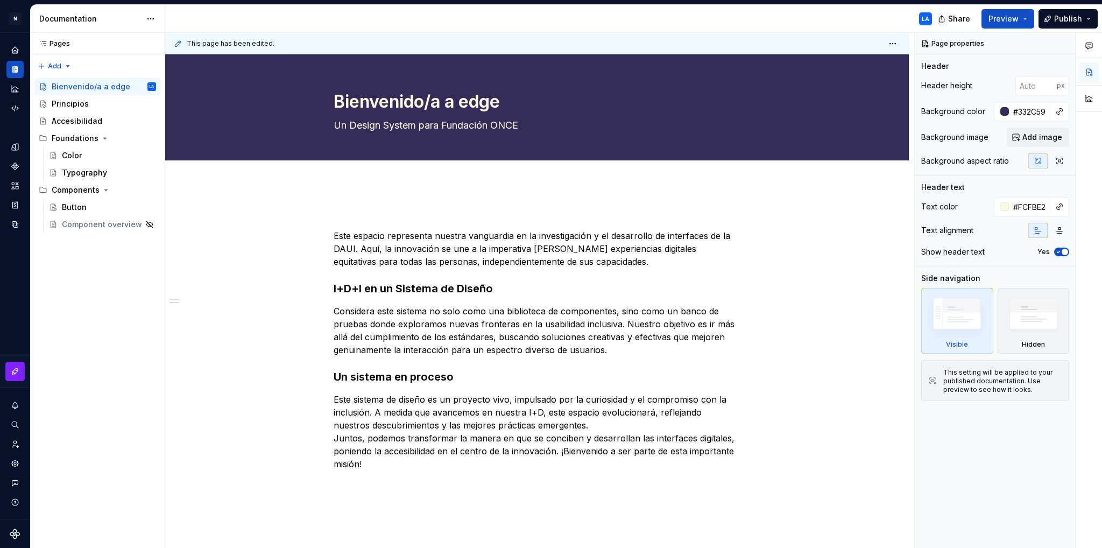
type textarea "*"
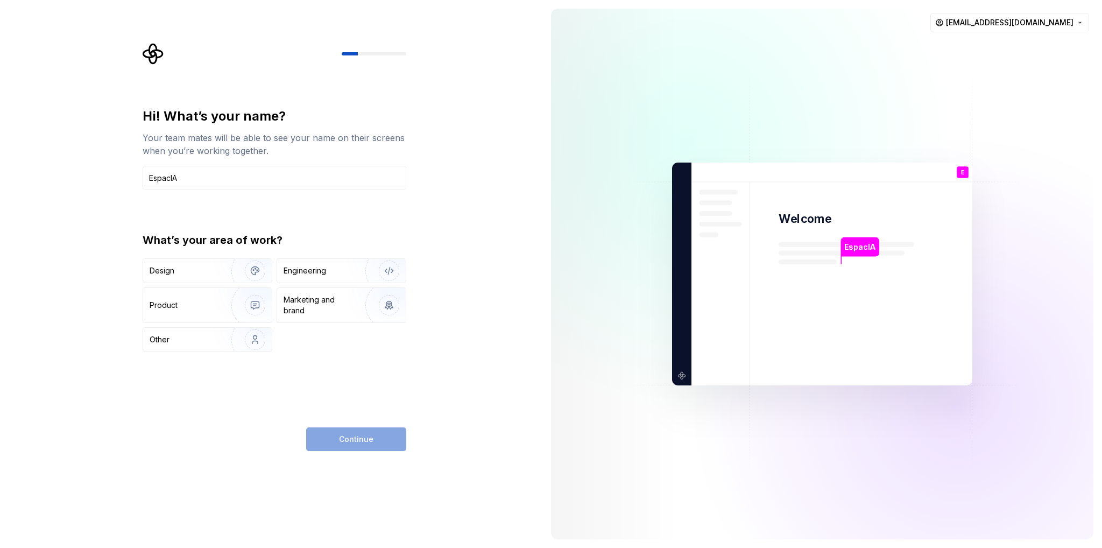
type input "EspacIA"
click at [469, 213] on div "Hi! What’s your name? Your team mates will be able to see your name on their sc…" at bounding box center [271, 274] width 542 height 548
click at [220, 272] on img "button" at bounding box center [248, 271] width 69 height 72
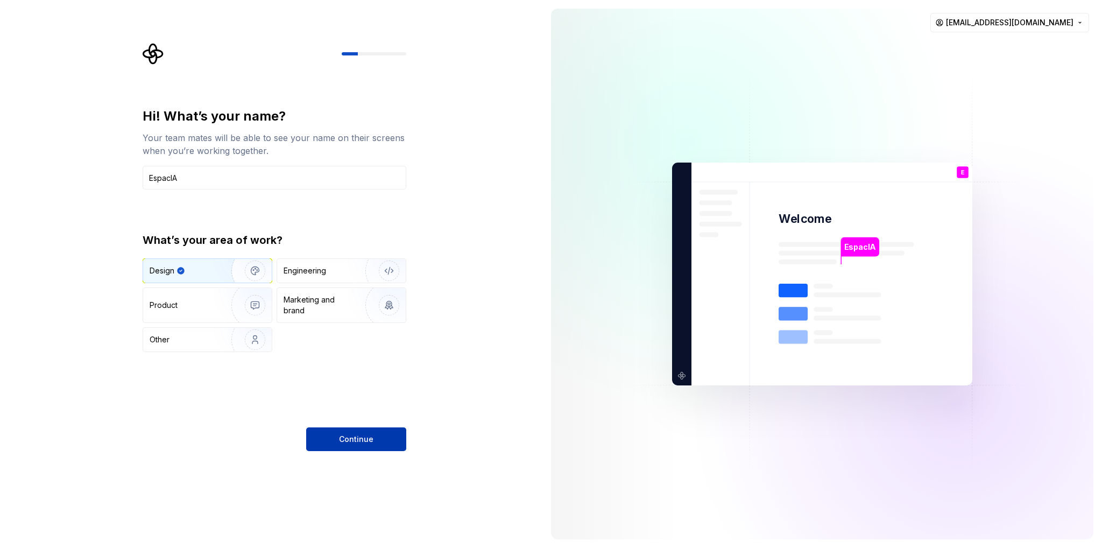
click at [383, 446] on button "Continue" at bounding box center [356, 439] width 100 height 24
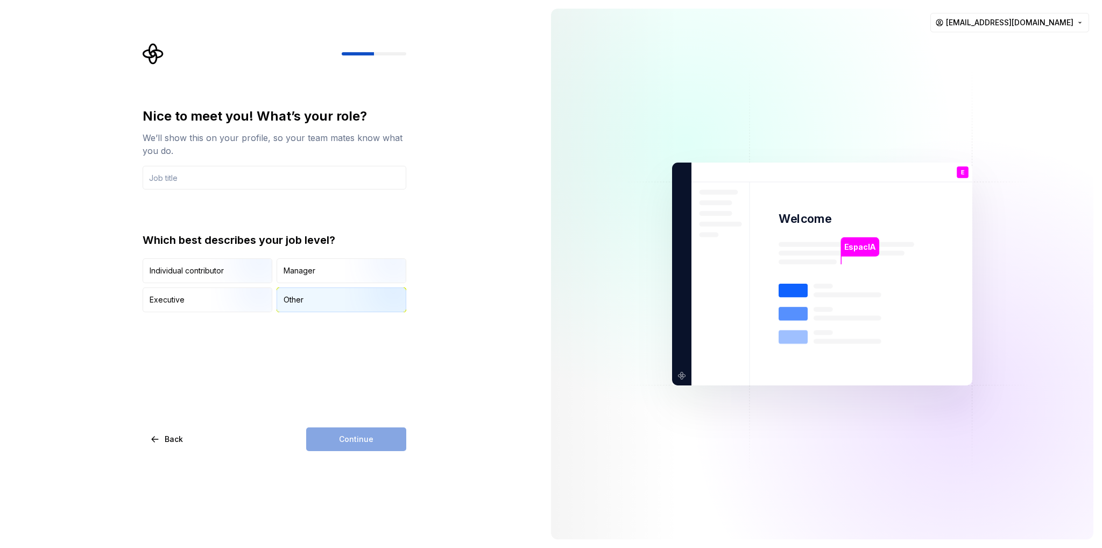
click at [365, 302] on img "button" at bounding box center [380, 313] width 69 height 72
click at [207, 177] on input "text" at bounding box center [275, 178] width 264 height 24
click at [326, 272] on div "Manager" at bounding box center [341, 271] width 129 height 24
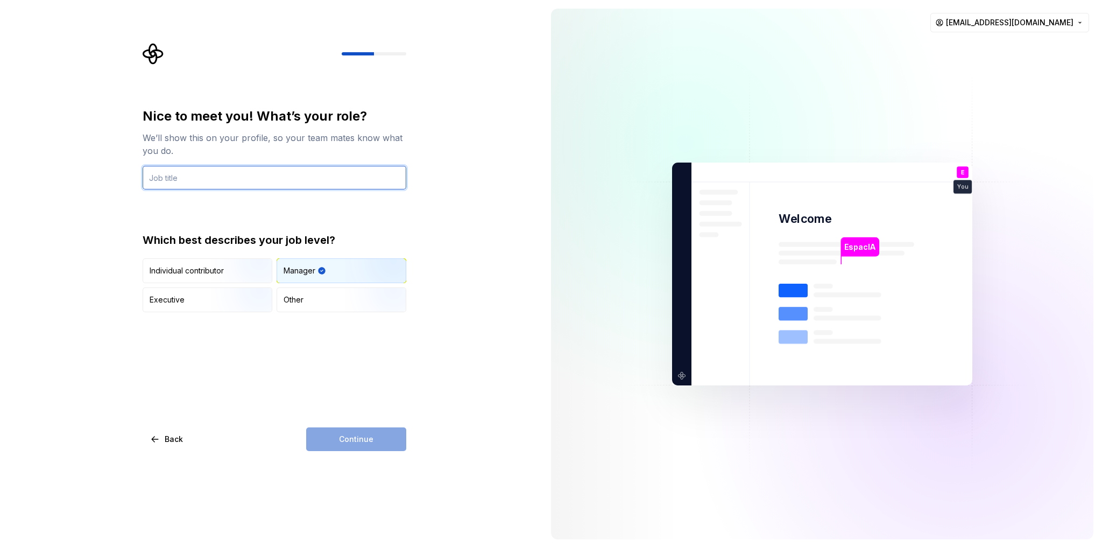
click at [198, 171] on input "text" at bounding box center [275, 178] width 264 height 24
type input "UI designer"
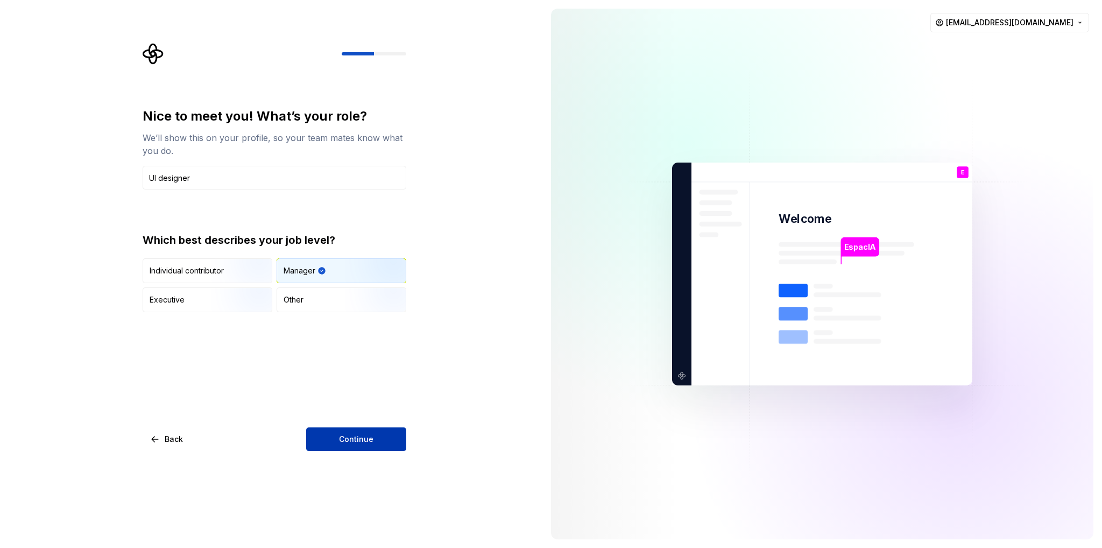
click at [389, 435] on button "Continue" at bounding box center [356, 439] width 100 height 24
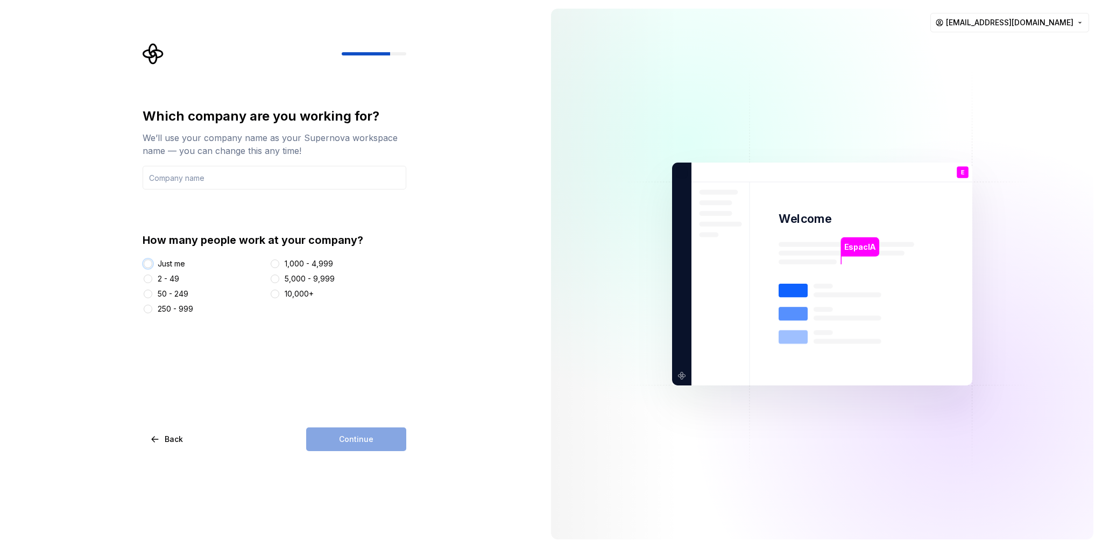
click at [147, 261] on button "Just me" at bounding box center [148, 263] width 9 height 9
click at [194, 176] on input "text" at bounding box center [275, 178] width 264 height 24
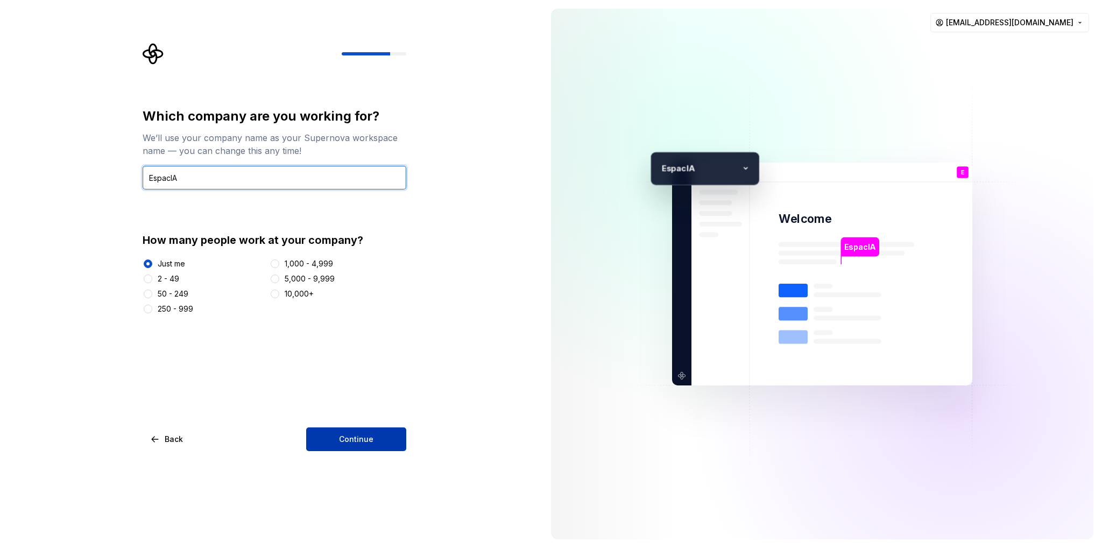
type input "EspacIA"
click at [379, 440] on button "Continue" at bounding box center [356, 439] width 100 height 24
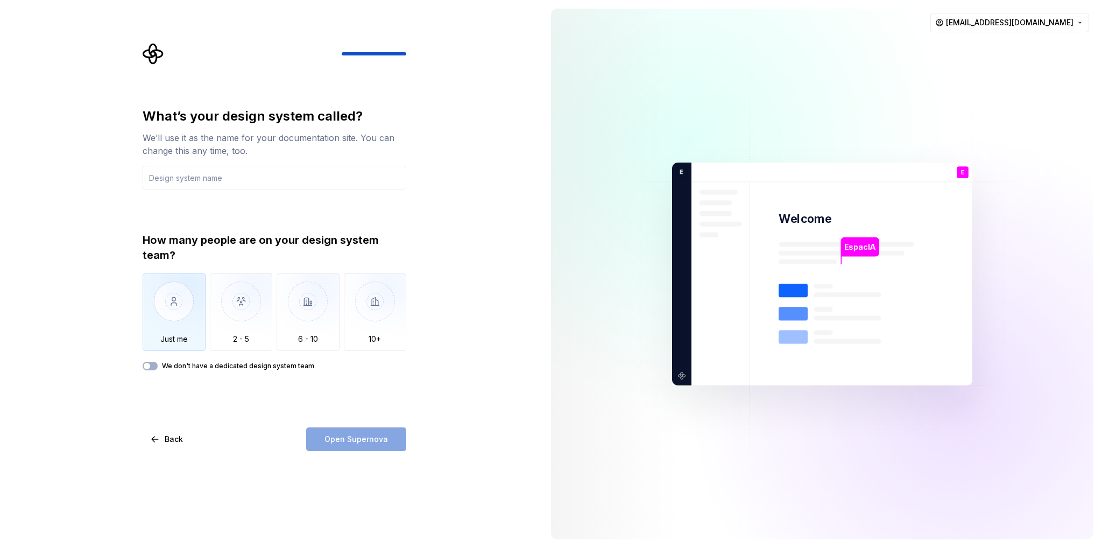
click at [172, 307] on img "button" at bounding box center [174, 309] width 63 height 72
click at [198, 186] on input "text" at bounding box center [275, 178] width 264 height 24
click at [491, 239] on div "What’s your design system called? We’ll use it as the name for your documentati…" at bounding box center [271, 274] width 542 height 548
click at [265, 184] on input "text" at bounding box center [275, 178] width 264 height 24
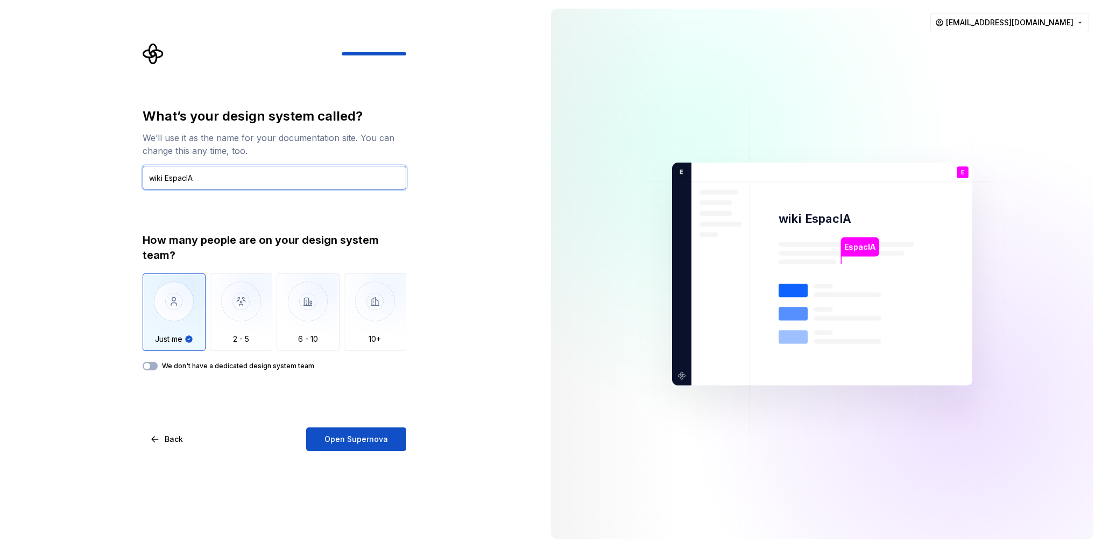
drag, startPoint x: 165, startPoint y: 177, endPoint x: 133, endPoint y: 180, distance: 31.9
click at [133, 180] on div "What’s your design system called? We’ll use it as the name for your documentati…" at bounding box center [271, 274] width 542 height 548
drag, startPoint x: 217, startPoint y: 179, endPoint x: 110, endPoint y: 191, distance: 107.2
click at [110, 191] on div "What’s your design system called? We’ll use it as the name for your documentati…" at bounding box center [271, 274] width 542 height 548
type input "AccessWiki"
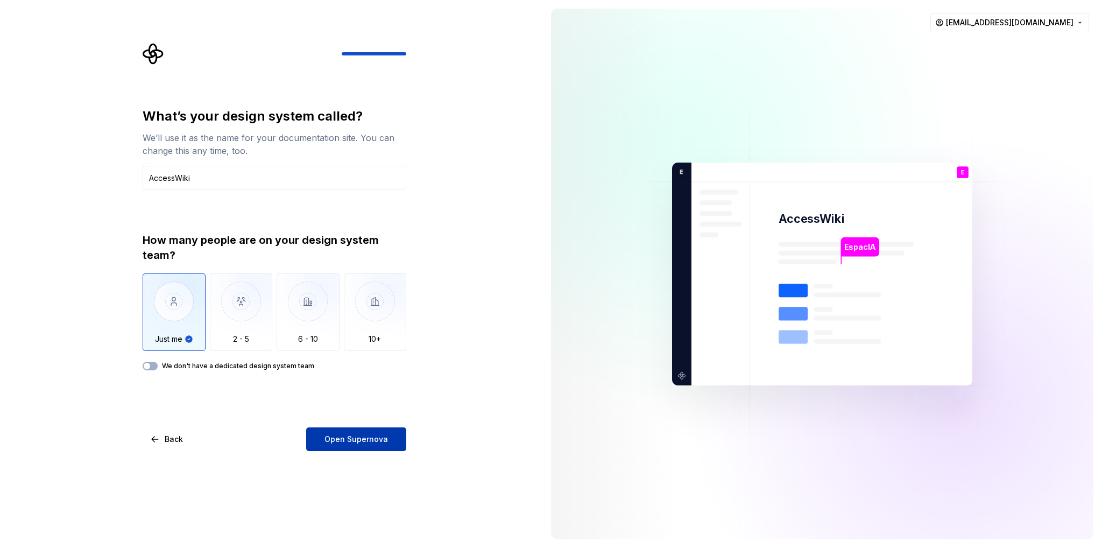
click at [370, 442] on span "Open Supernova" at bounding box center [357, 439] width 64 height 11
